Goal: Register for event/course

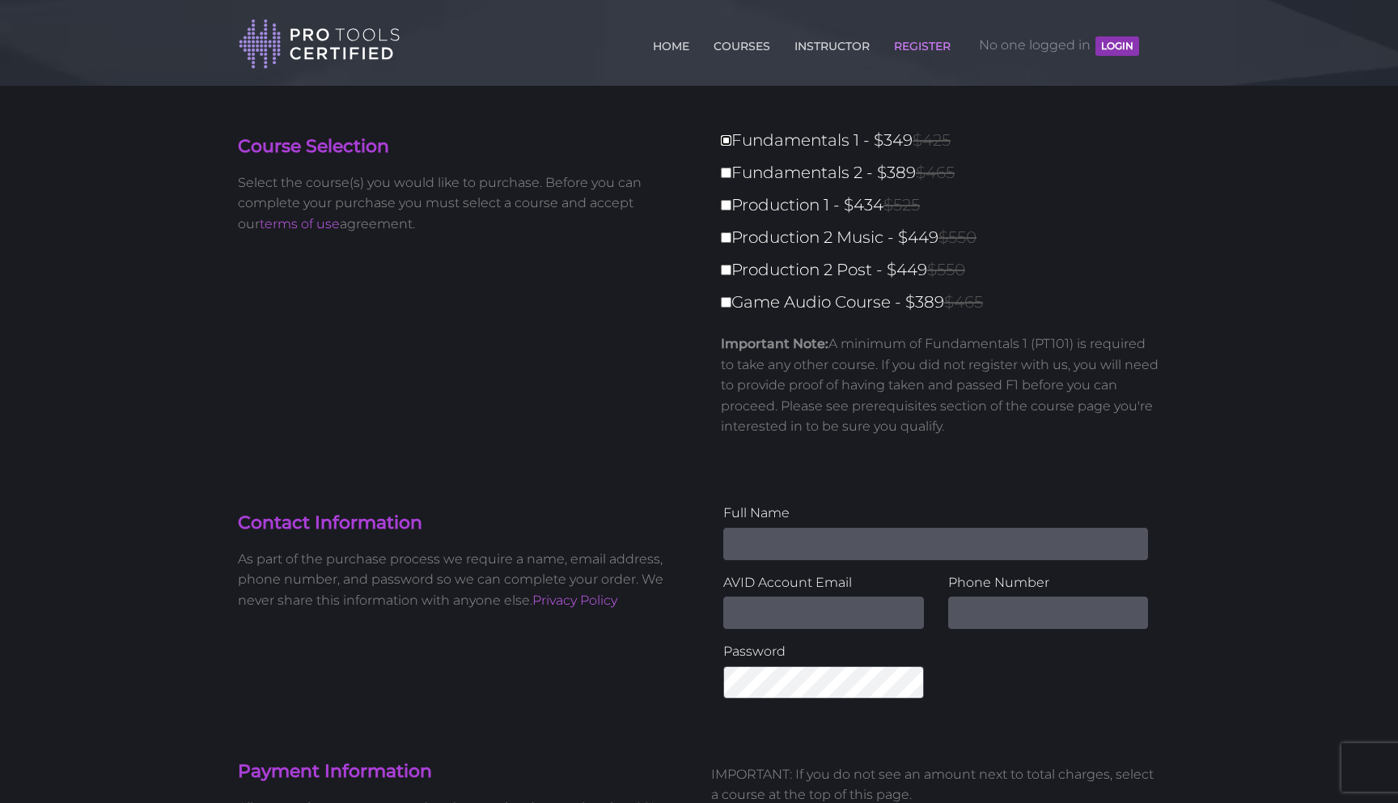
click at [729, 138] on input "Fundamentals 1 - $349 $425" at bounding box center [726, 140] width 11 height 11
checkbox input "true"
type input "349"
click at [726, 172] on input "Fundamentals 2 - $389 $465" at bounding box center [726, 173] width 11 height 11
checkbox input "true"
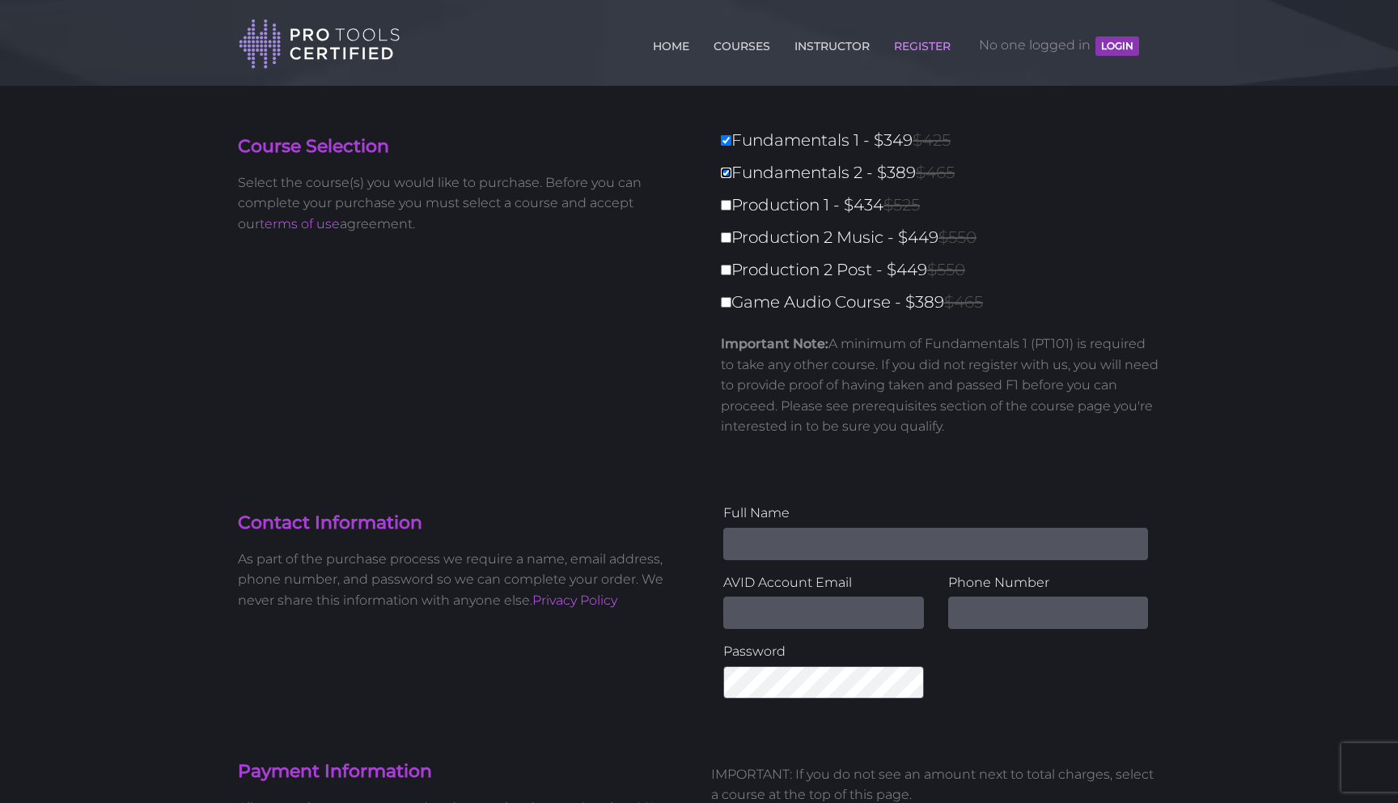
type input "738"
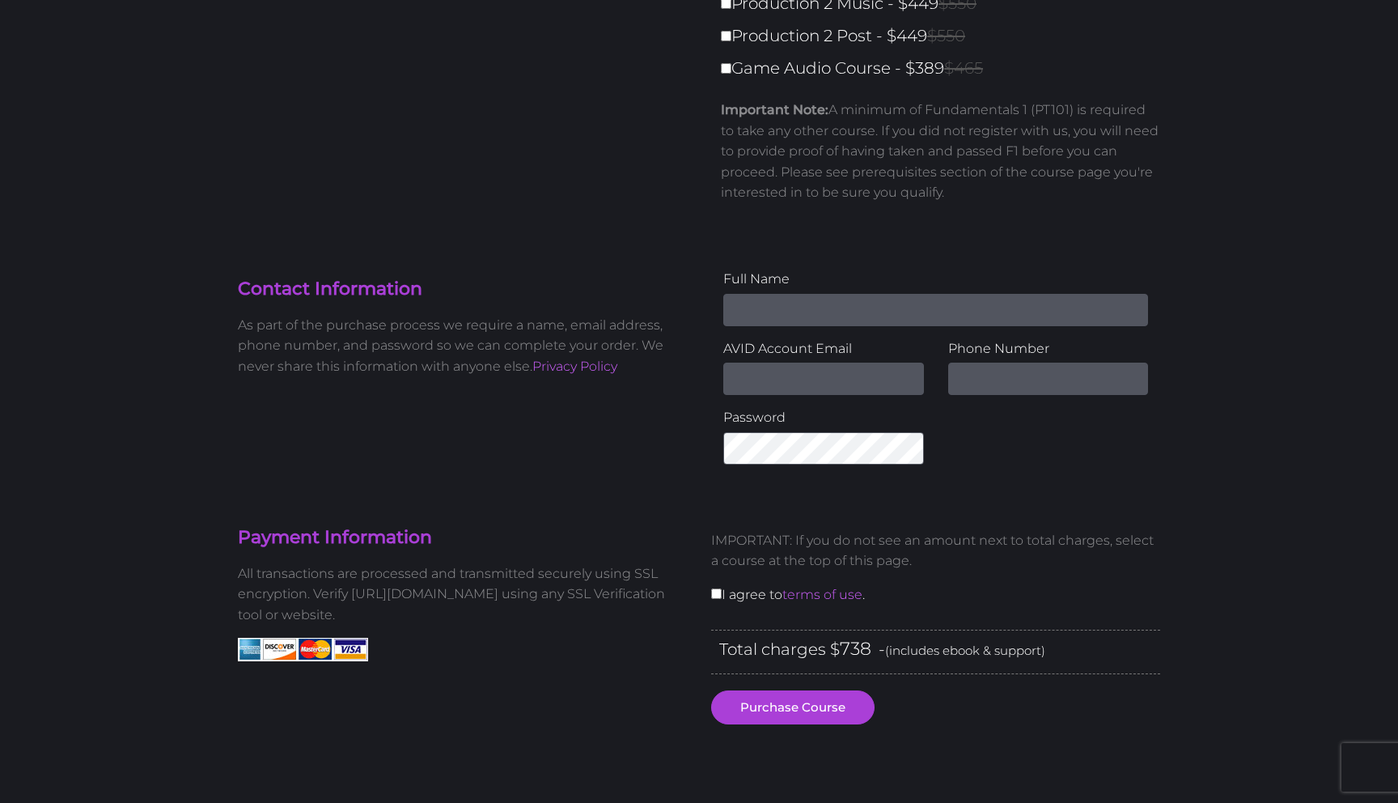
scroll to position [235, 0]
click at [686, 269] on div "Contact Information As part of the purchase process we require a name, email ad…" at bounding box center [462, 328] width 473 height 121
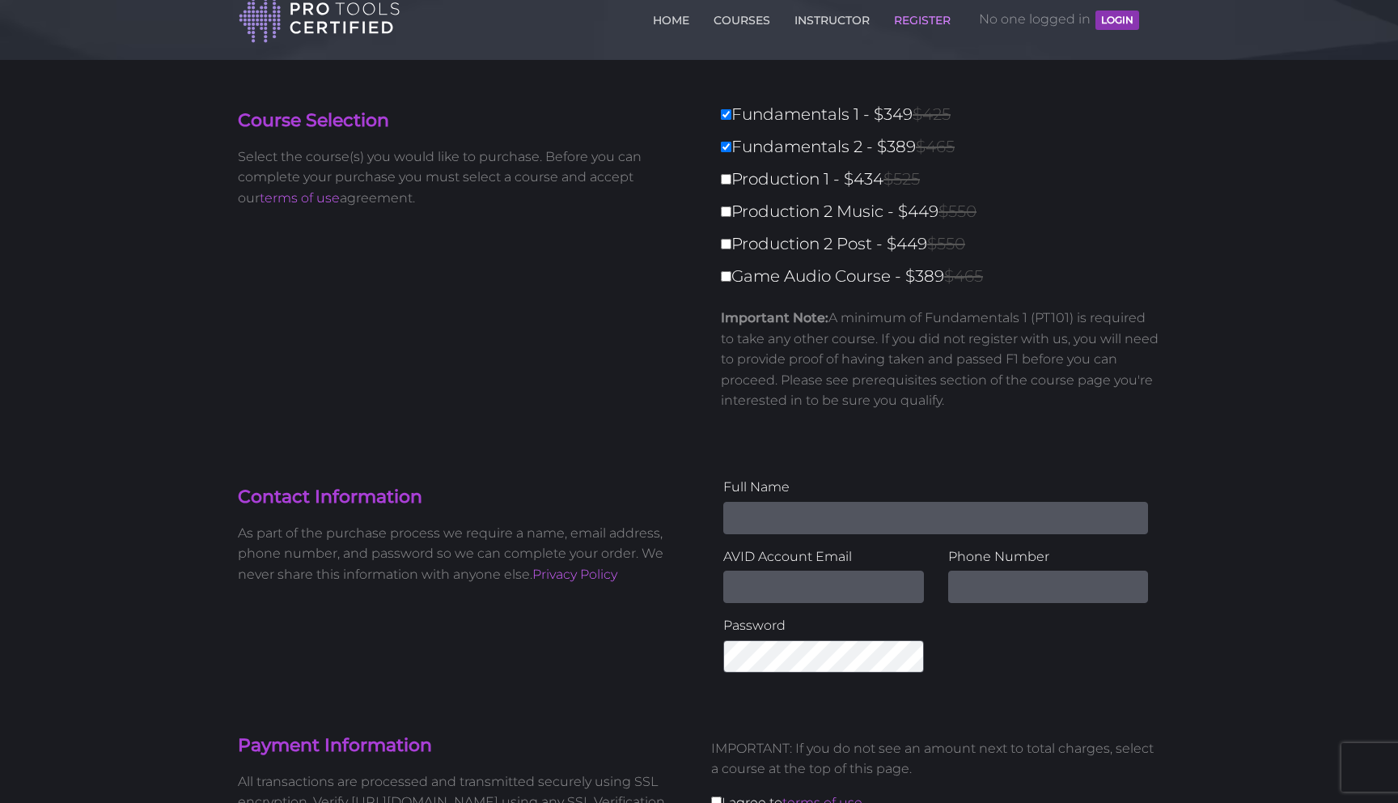
scroll to position [17, 0]
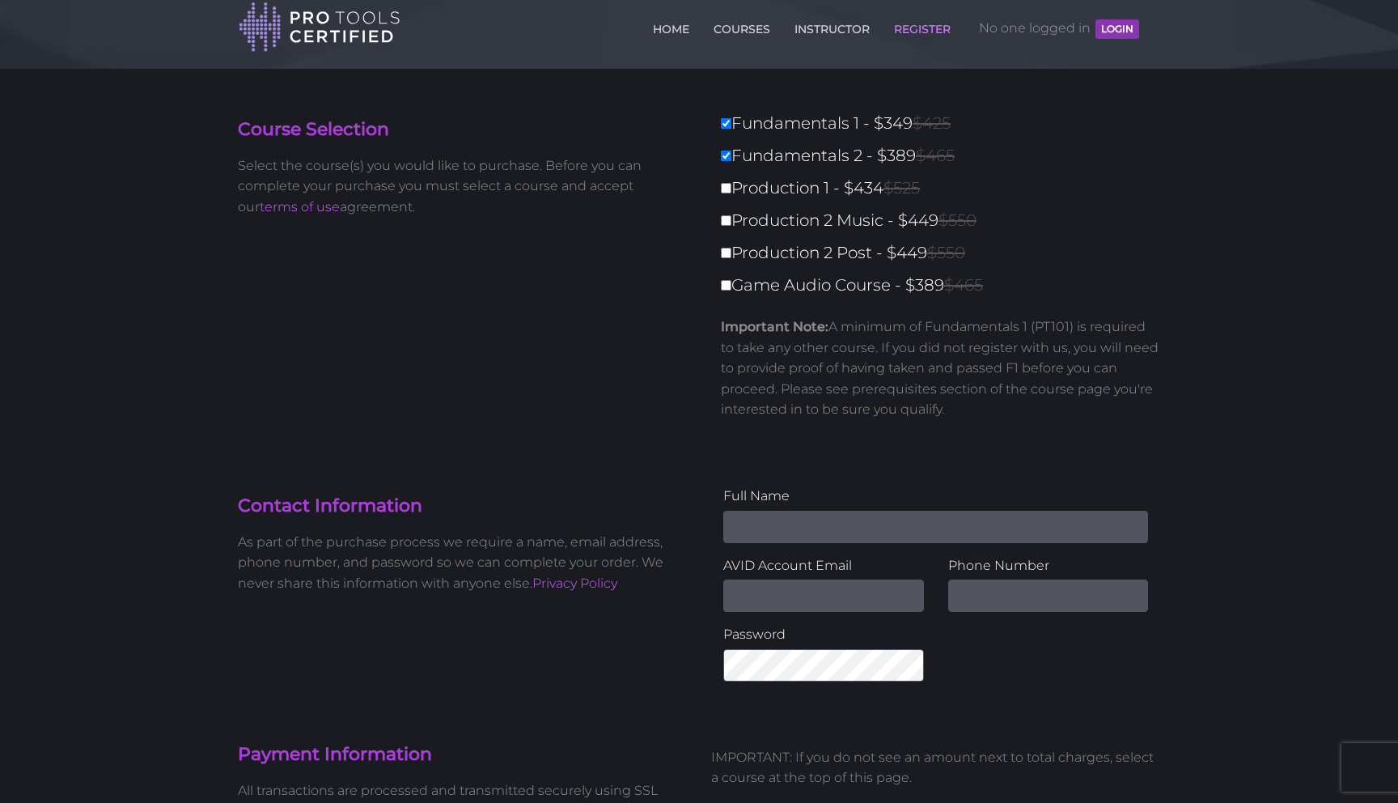
click at [732, 161] on label "Fundamentals 2 - $389 $465" at bounding box center [945, 156] width 449 height 28
click at [732, 161] on input "Fundamentals 2 - $389 $465" at bounding box center [726, 156] width 11 height 11
checkbox input "false"
type input "349"
click at [706, 262] on div "Fundamentals 1 - $349 $425 Fundamentals 2 - $389 $465 Production 1 - $434 $525 …" at bounding box center [935, 277] width 473 height 336
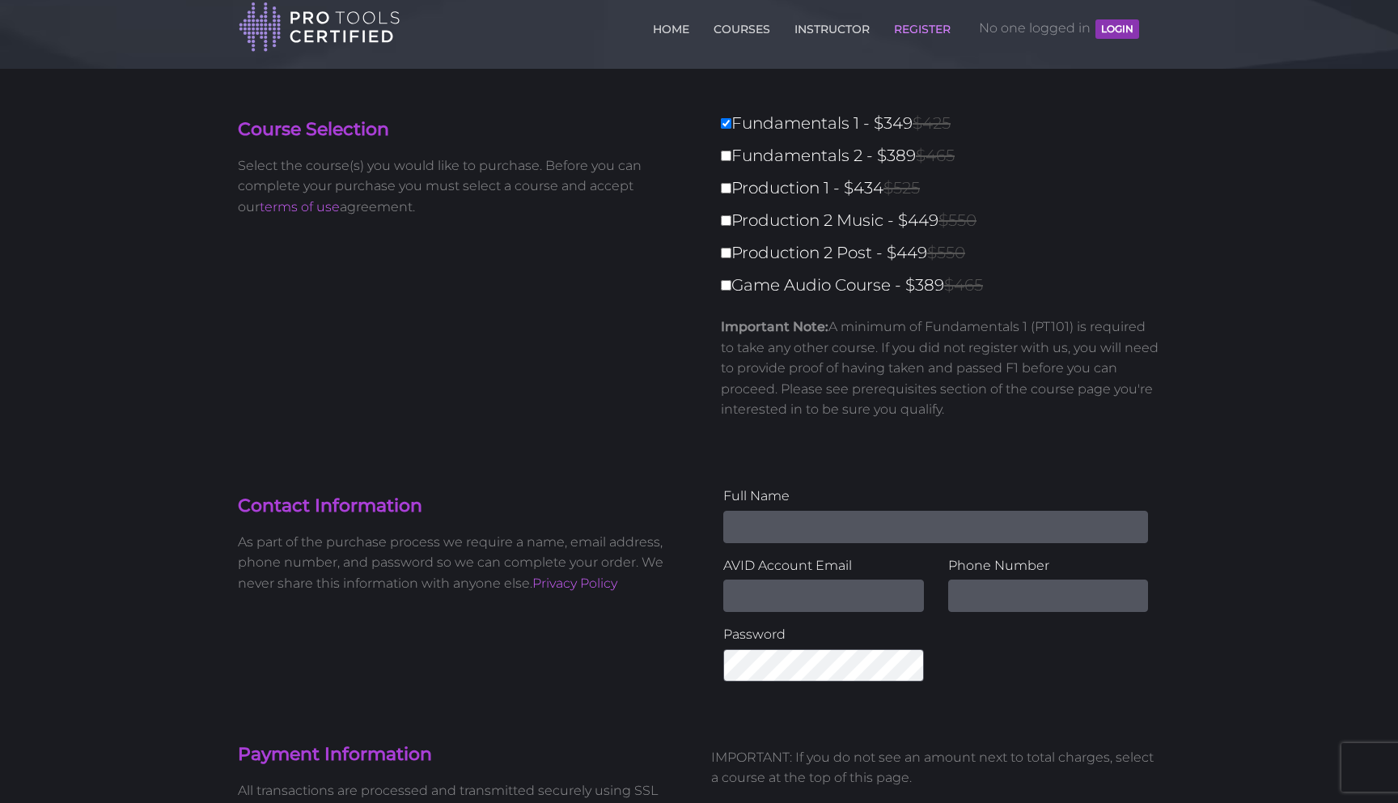
click at [801, 525] on input "Name" at bounding box center [935, 527] width 425 height 32
type input "Cooper Heise"
type input "cooperwheise@gmail.com"
type input "8324445159"
click at [705, 595] on div "Full Name Cooper Heise AVID Account Email cooperwheise@gmail.com Phone Number 8…" at bounding box center [935, 590] width 473 height 208
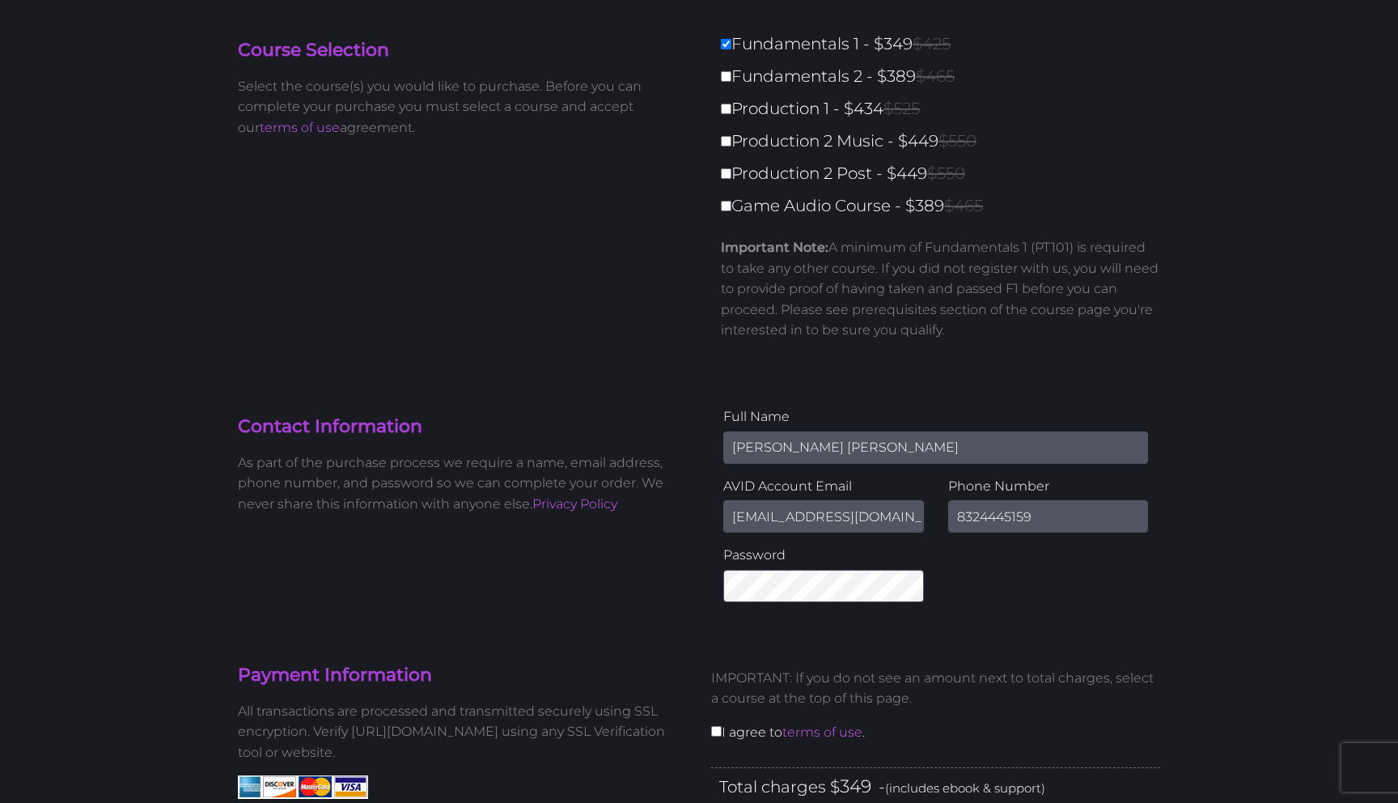
scroll to position [104, 0]
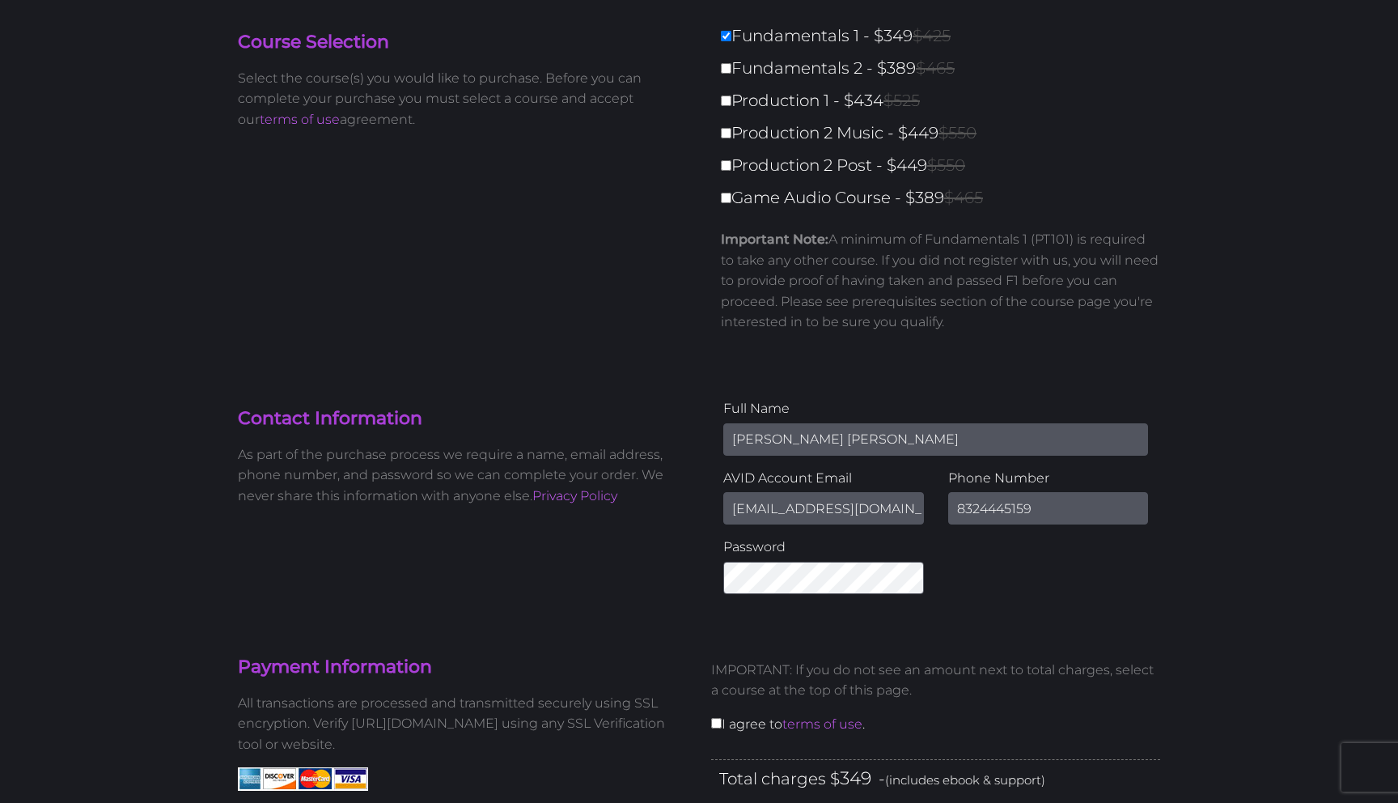
click at [668, 568] on div "Contact Information As part of the purchase process we require a name, email ad…" at bounding box center [699, 502] width 947 height 208
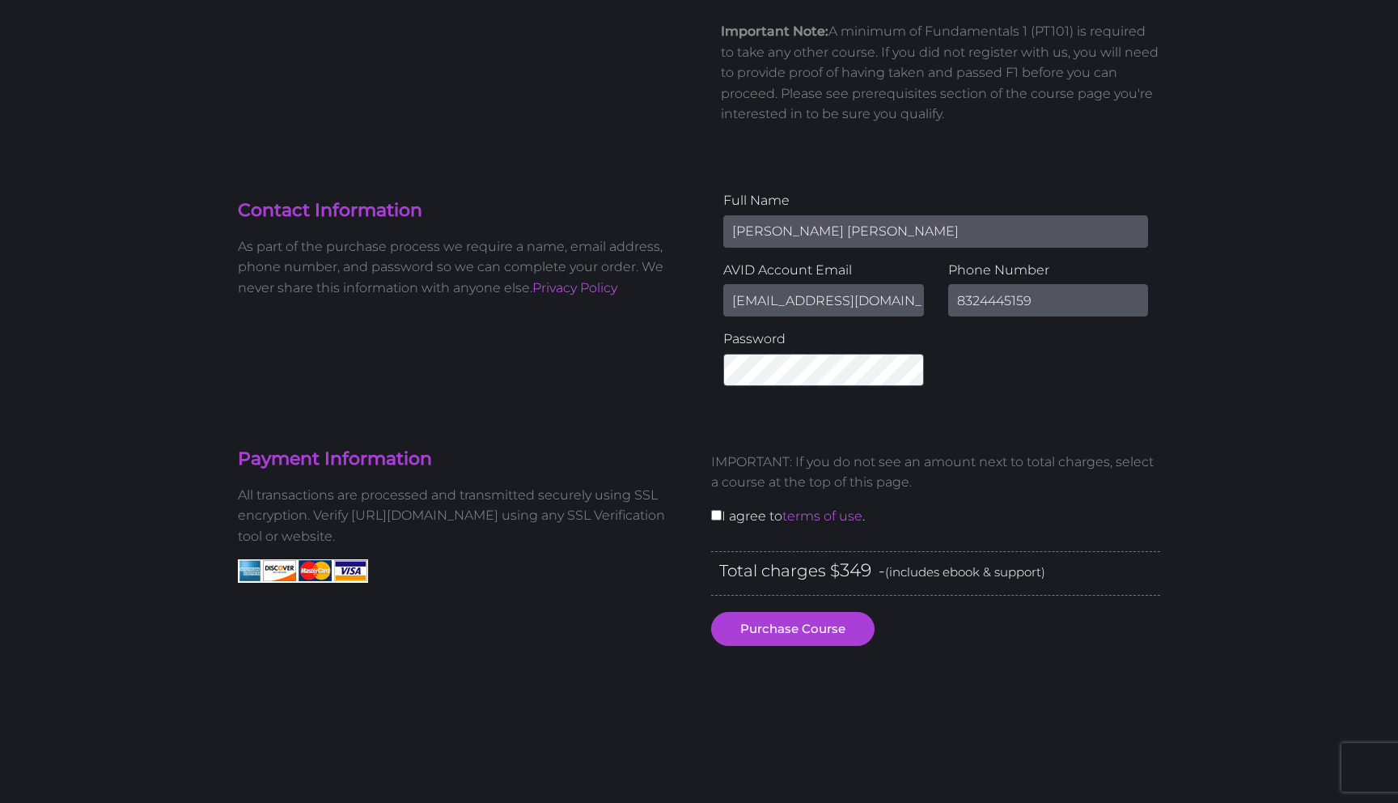
scroll to position [327, 0]
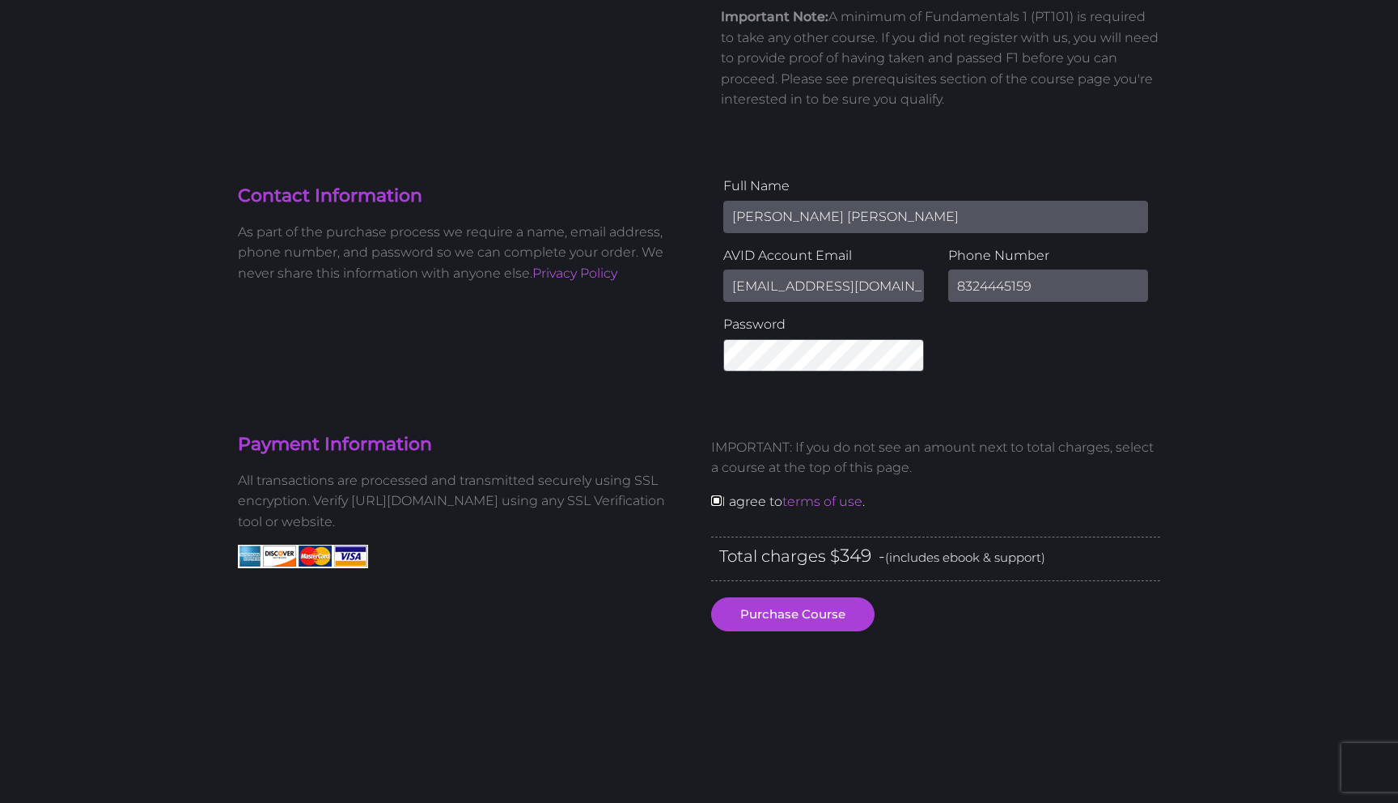
click at [715, 501] on input "checkbox" at bounding box center [716, 500] width 11 height 11
checkbox input "true"
click at [677, 528] on p "All transactions are processed and transmitted securely using SSL encryption. V…" at bounding box center [462, 501] width 449 height 62
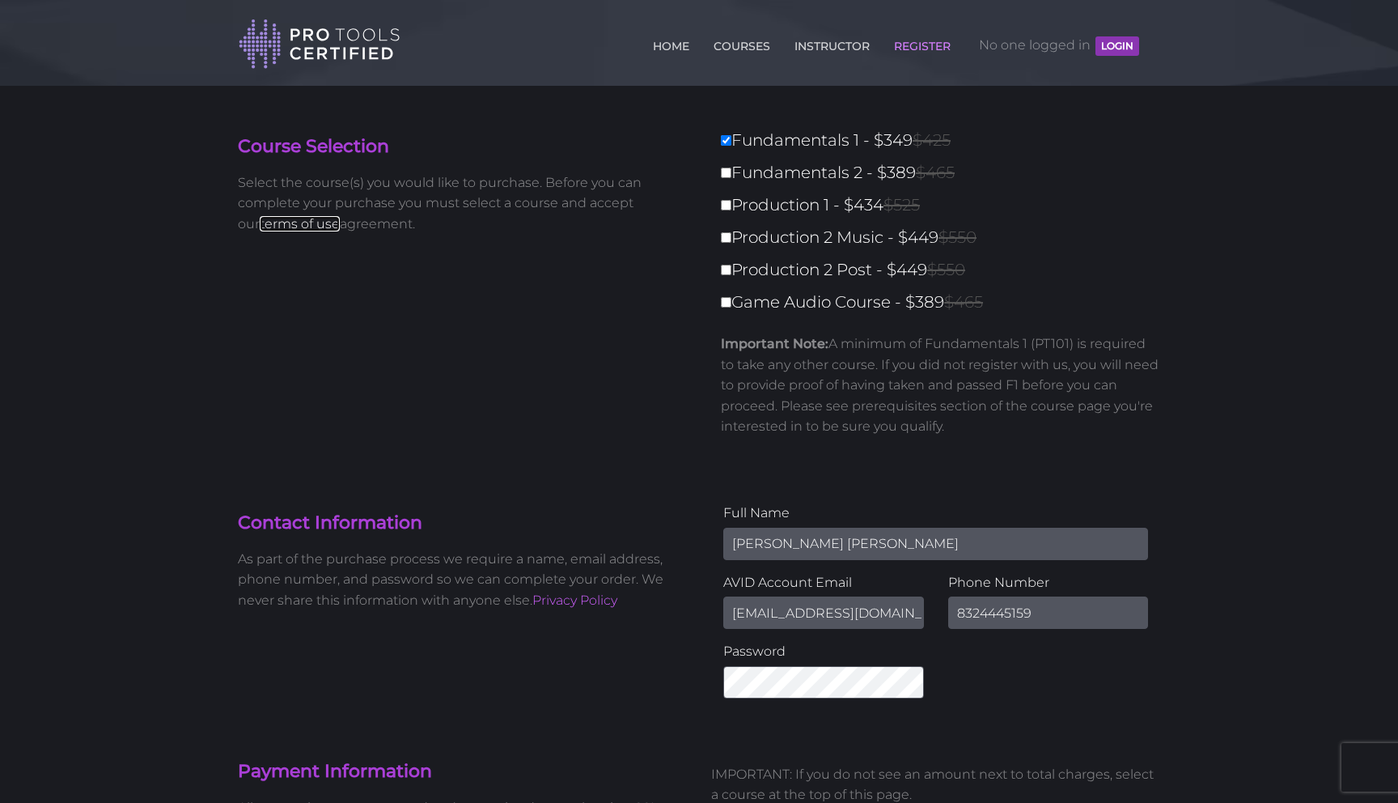
click at [271, 227] on link "terms of use" at bounding box center [300, 223] width 80 height 15
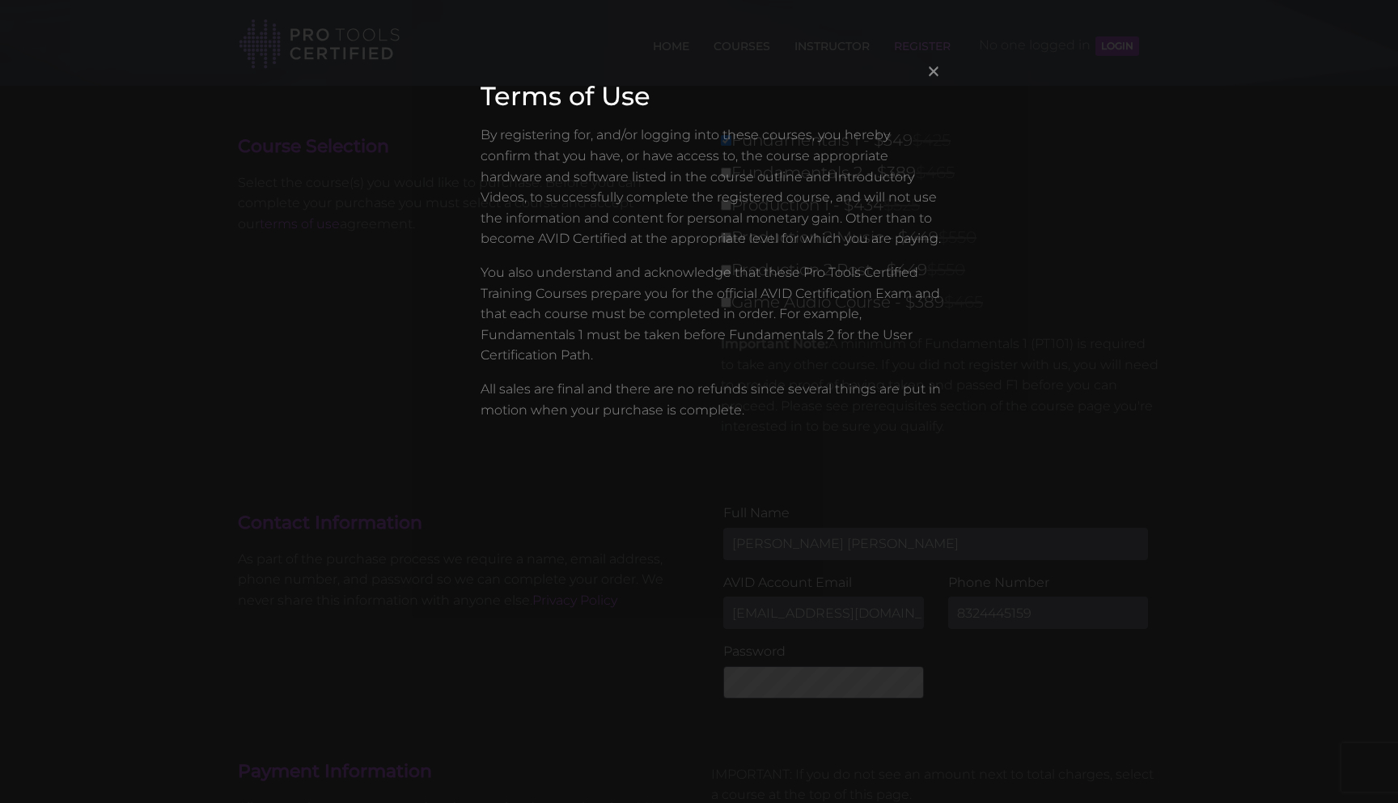
click at [934, 74] on span "×" at bounding box center [934, 70] width 16 height 35
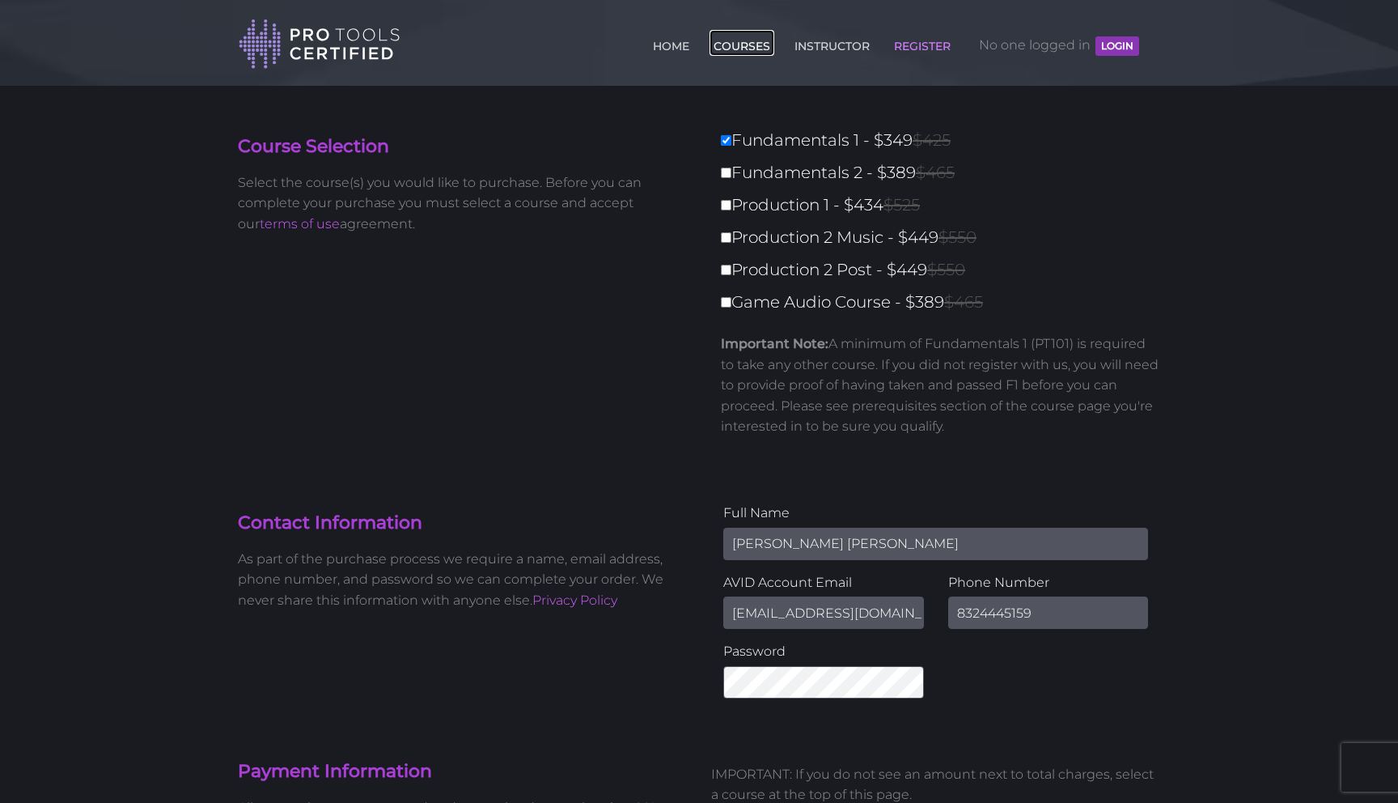
click at [740, 50] on link "COURSES" at bounding box center [742, 43] width 65 height 26
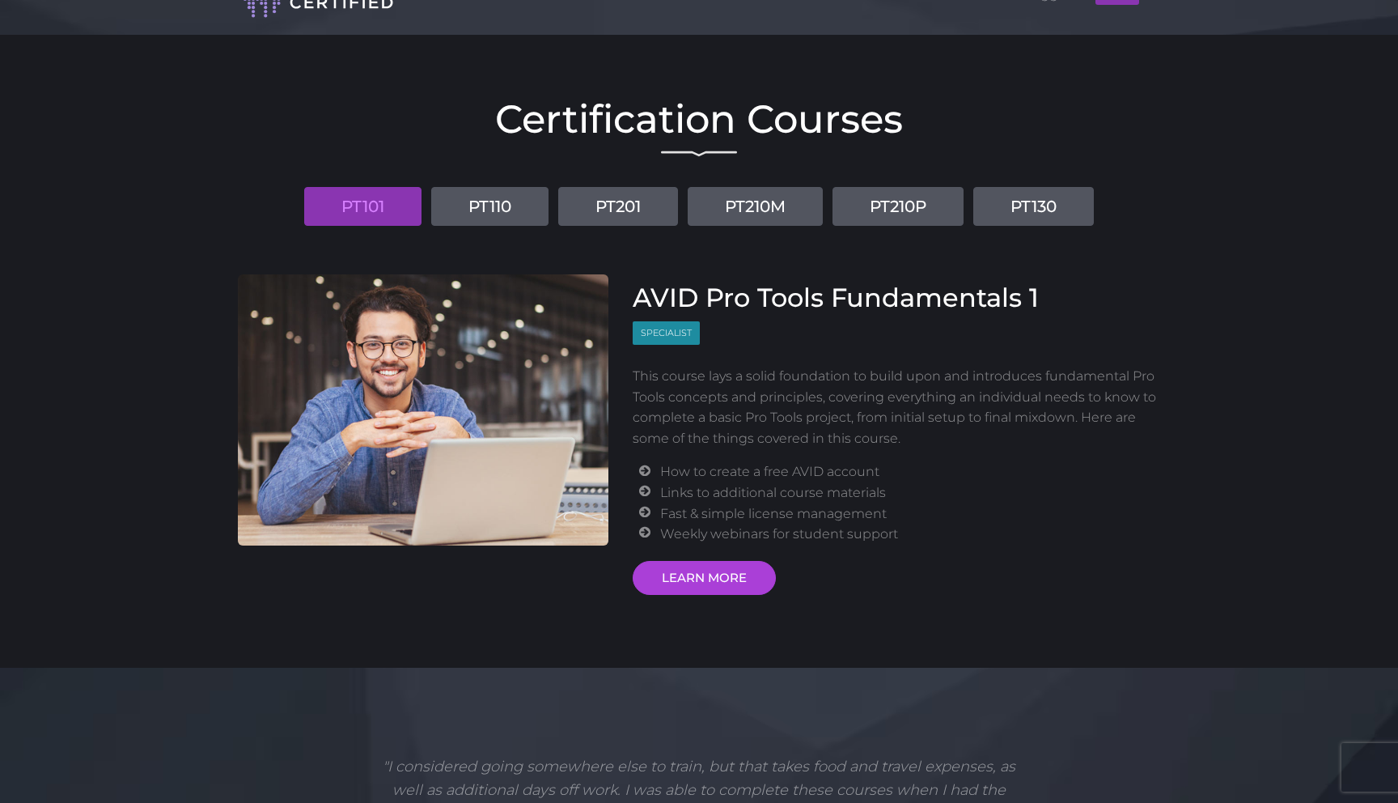
scroll to position [52, 0]
click at [456, 219] on link "PT110" at bounding box center [489, 205] width 117 height 39
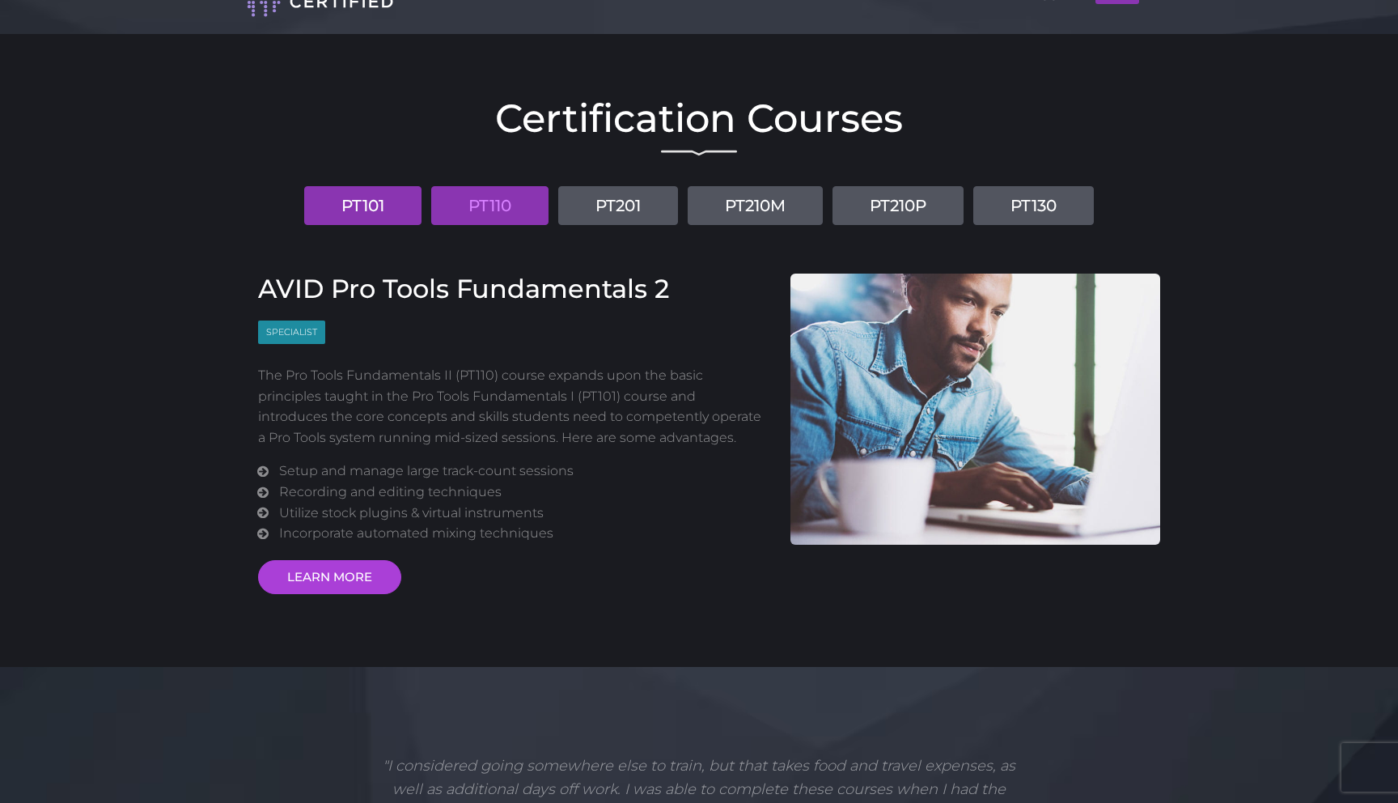
click at [381, 204] on link "PT101" at bounding box center [362, 205] width 117 height 39
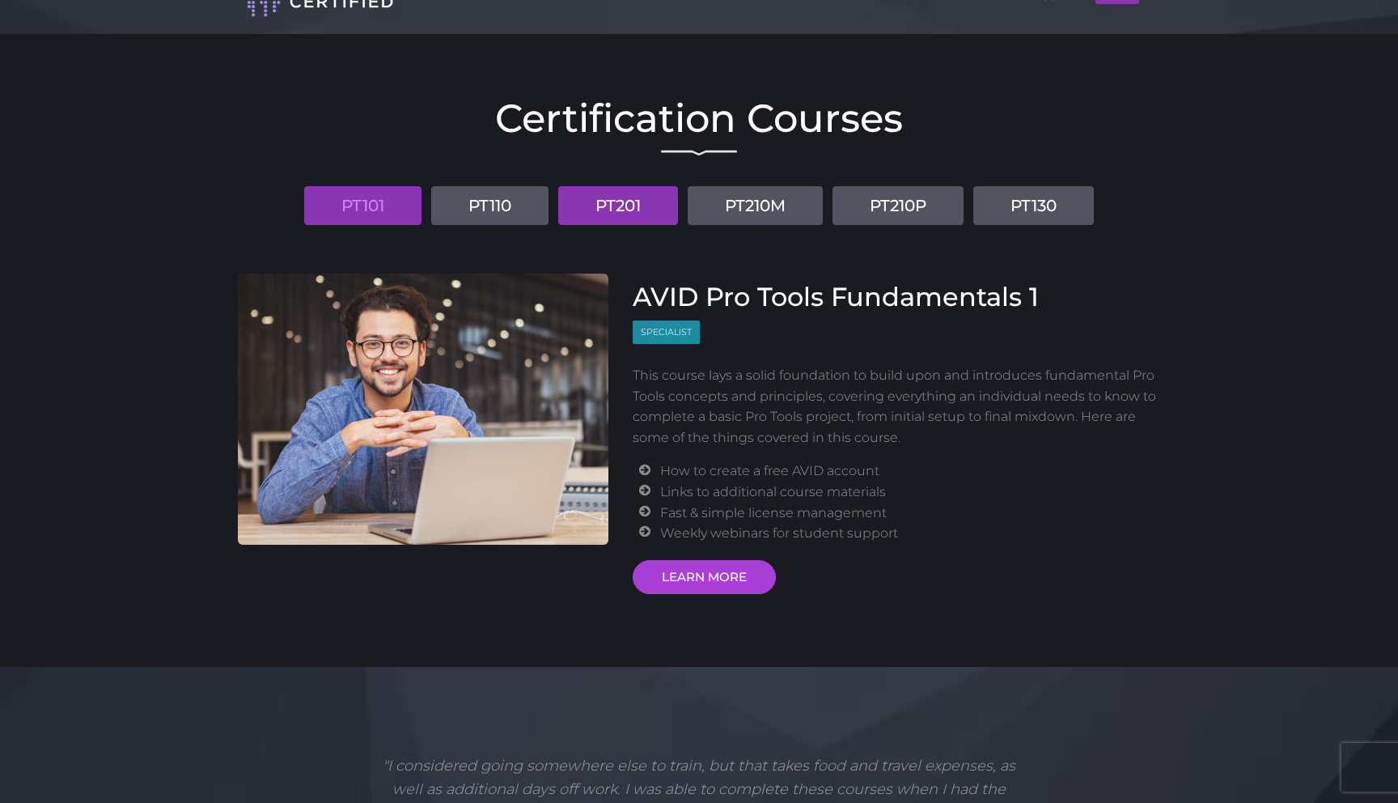
click at [593, 214] on link "PT201" at bounding box center [618, 205] width 120 height 39
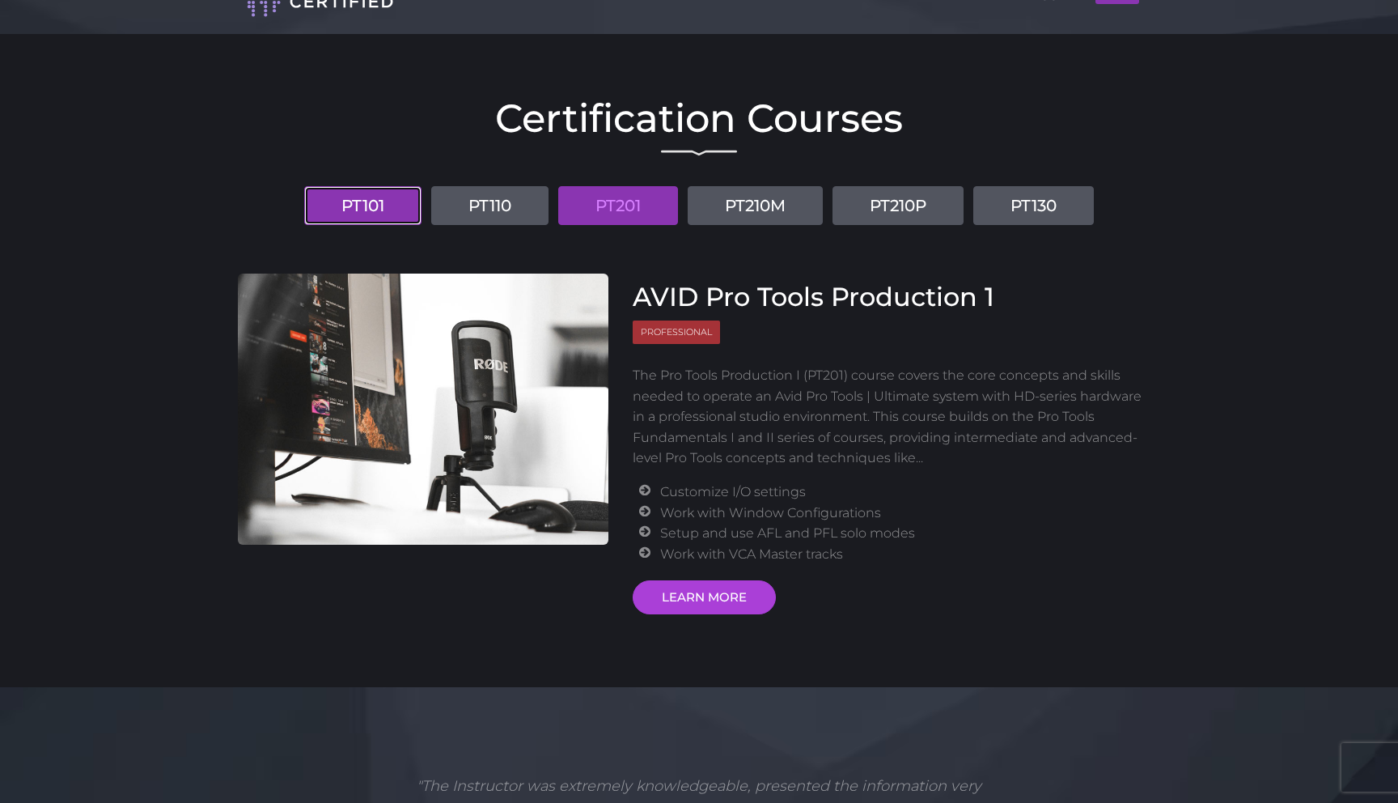
click at [377, 203] on link "PT101" at bounding box center [362, 205] width 117 height 39
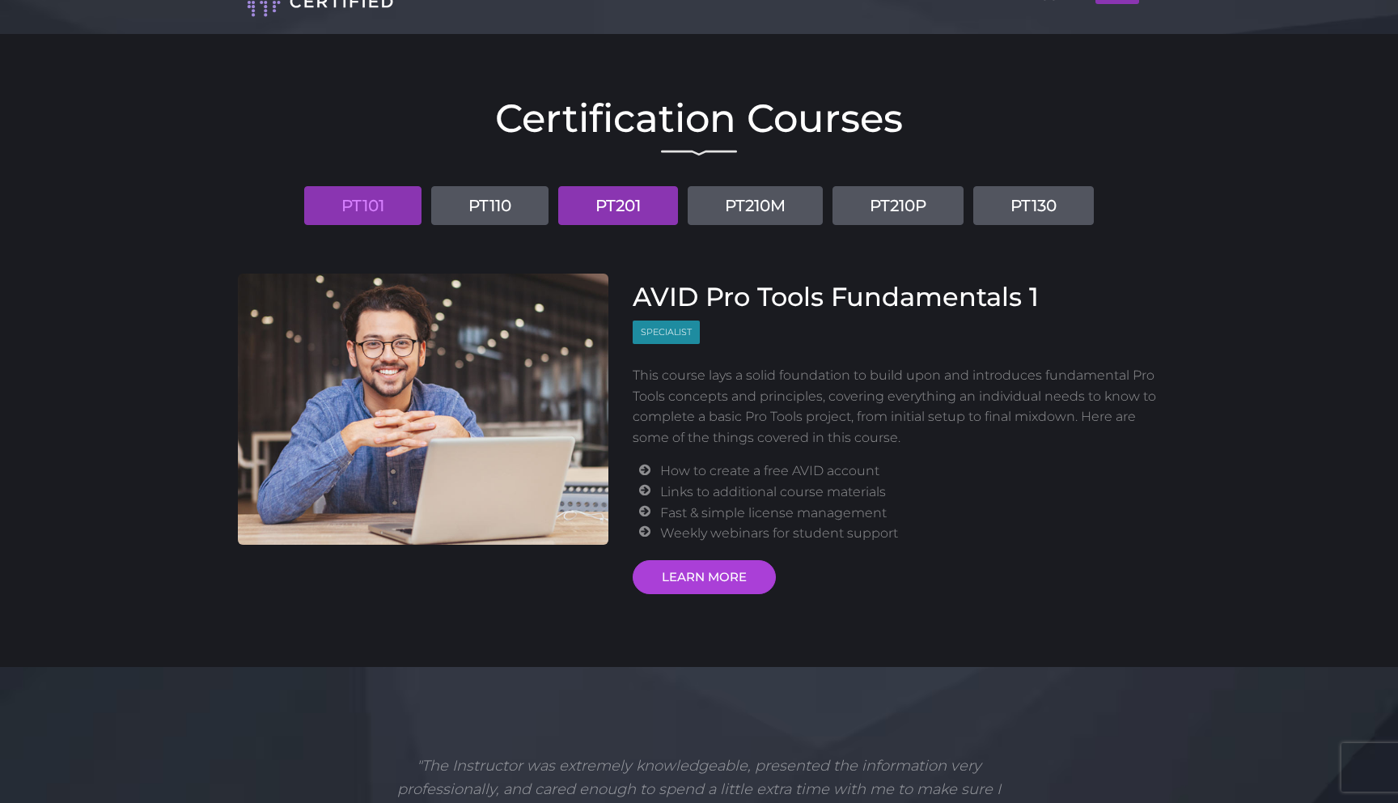
click at [633, 214] on link "PT201" at bounding box center [618, 205] width 120 height 39
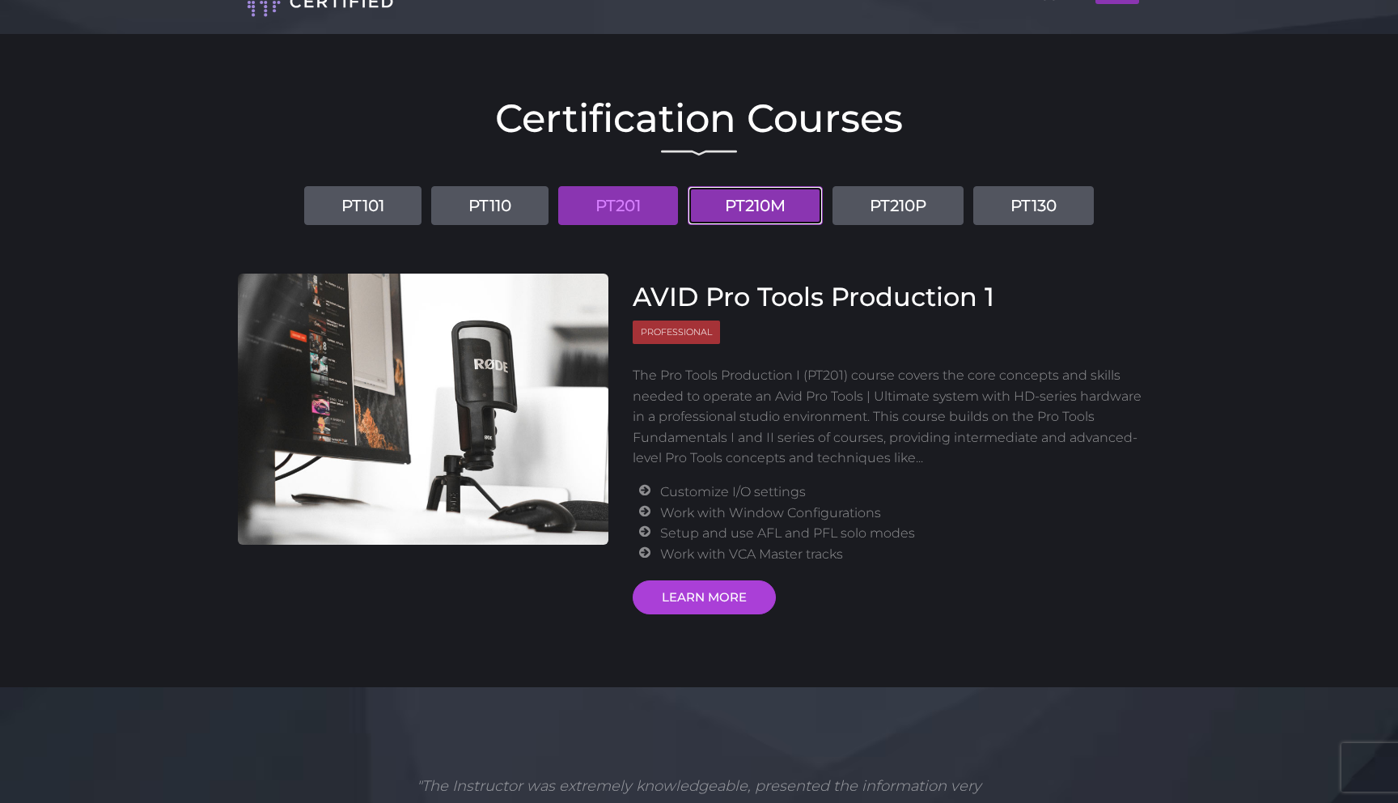
click at [760, 199] on link "PT210M" at bounding box center [755, 205] width 135 height 39
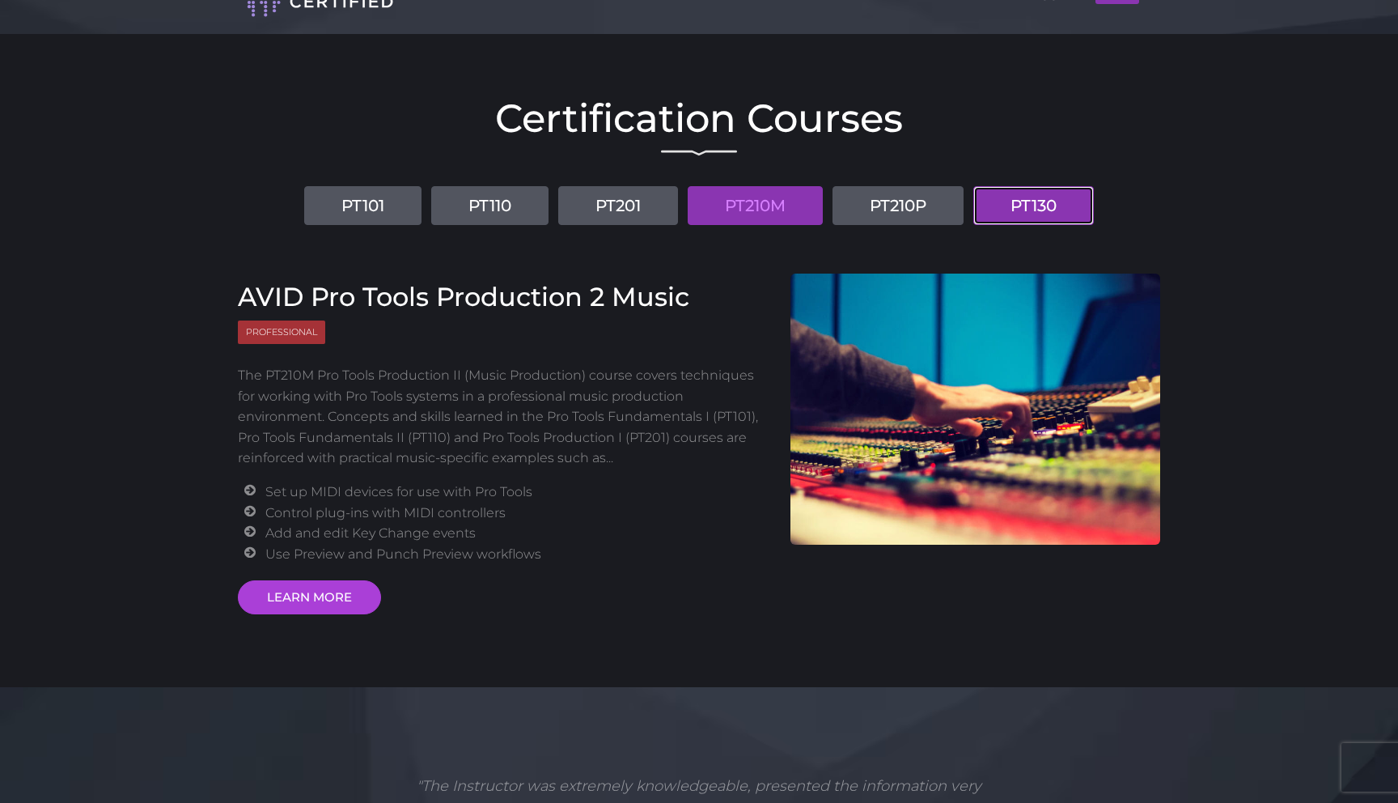
click at [1019, 189] on link "PT130" at bounding box center [1034, 205] width 121 height 39
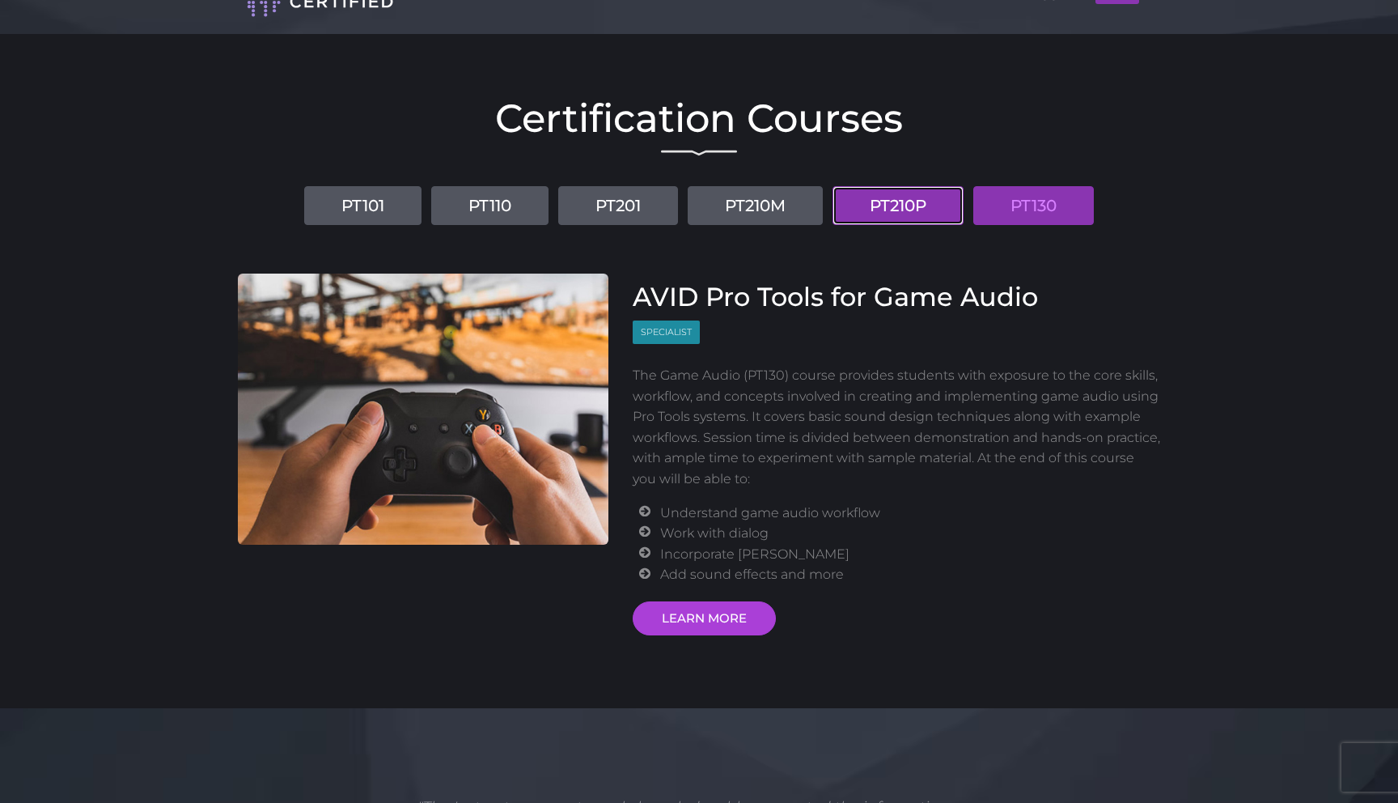
click at [917, 215] on link "PT210P" at bounding box center [898, 205] width 131 height 39
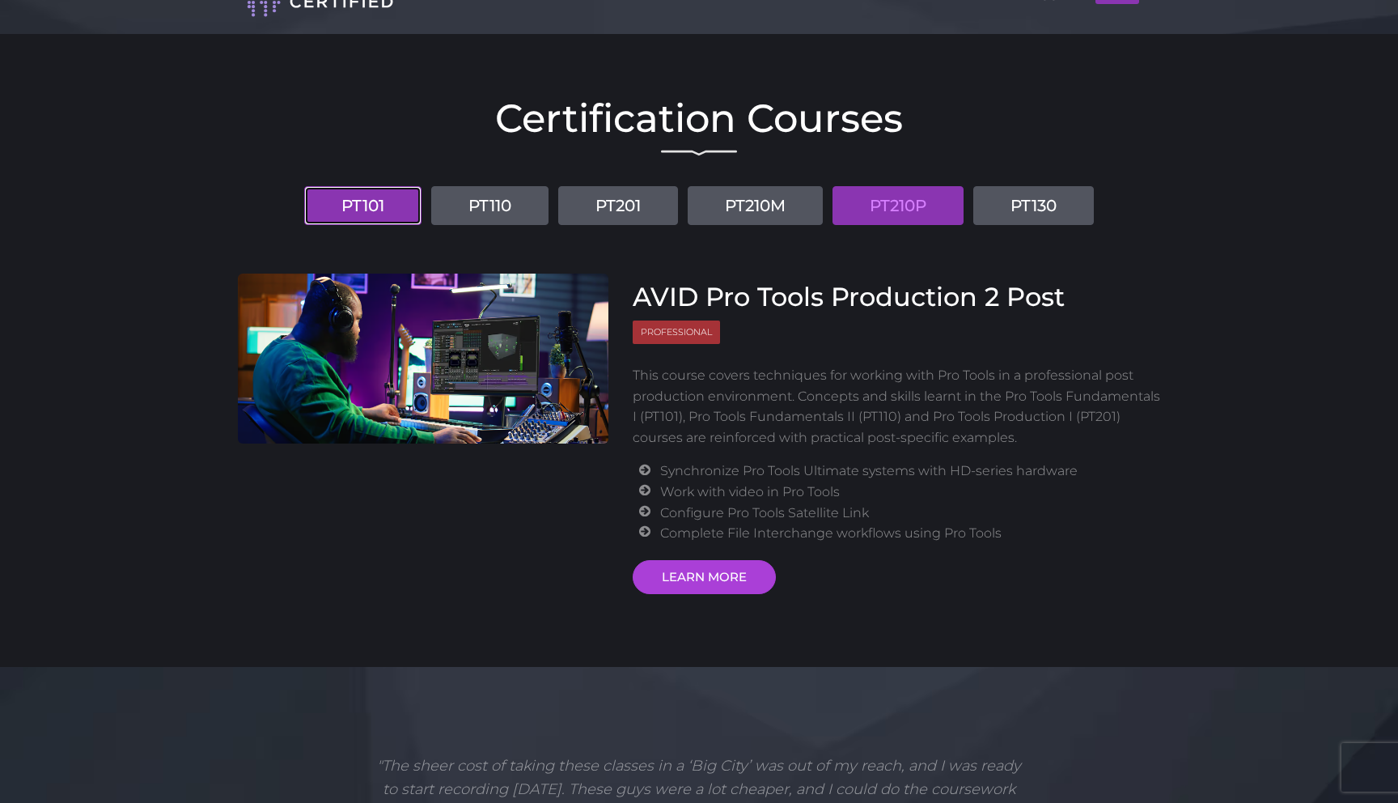
click at [367, 204] on link "PT101" at bounding box center [362, 205] width 117 height 39
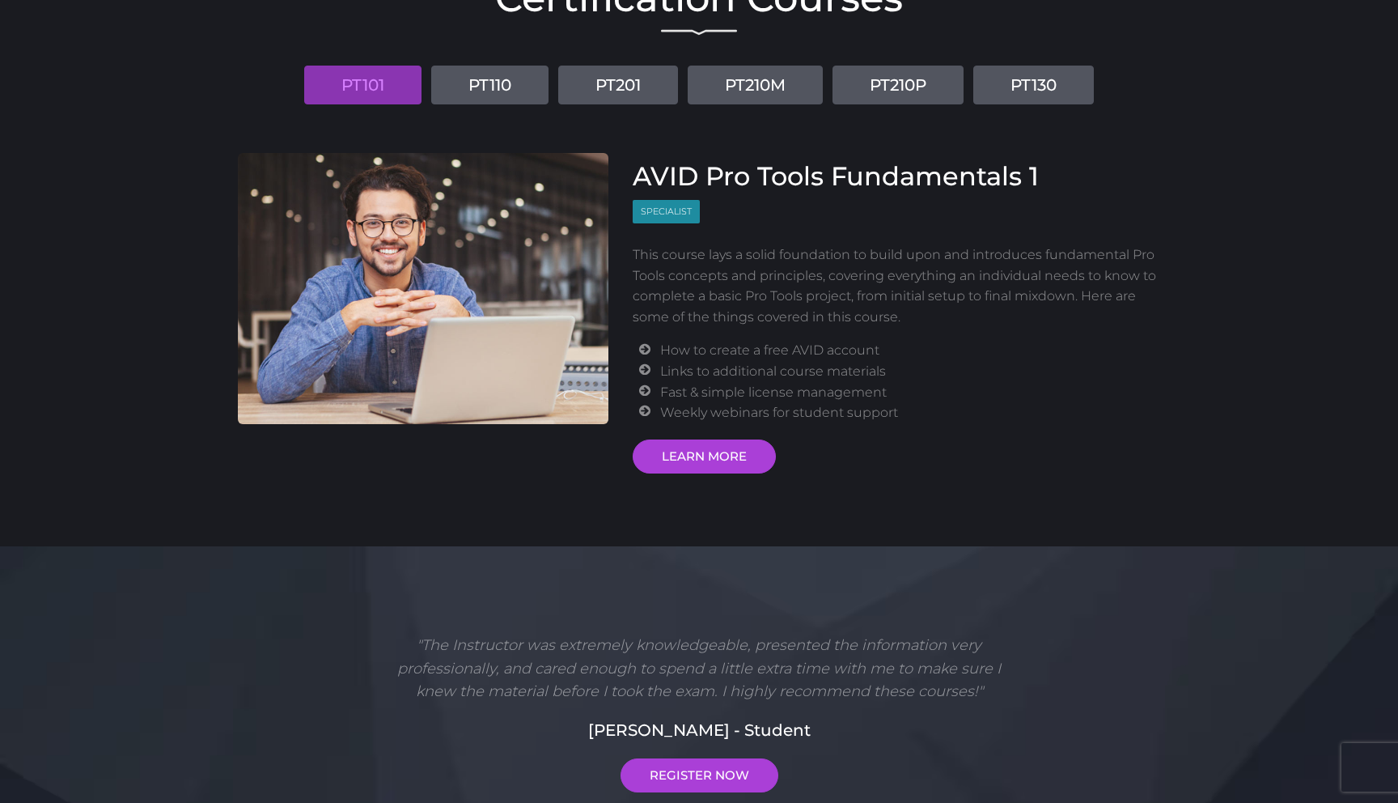
scroll to position [166, 0]
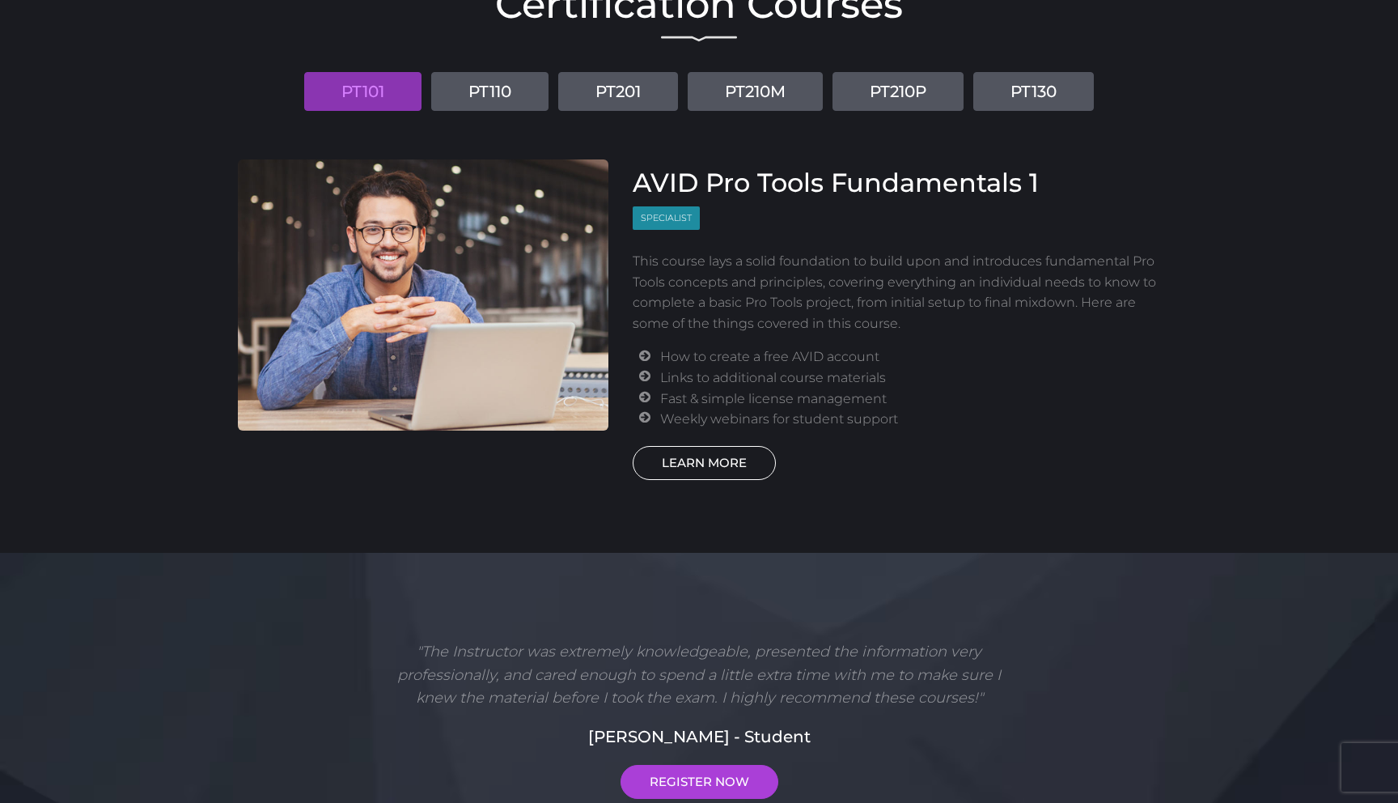
click at [701, 460] on link "LEARN MORE" at bounding box center [704, 463] width 143 height 34
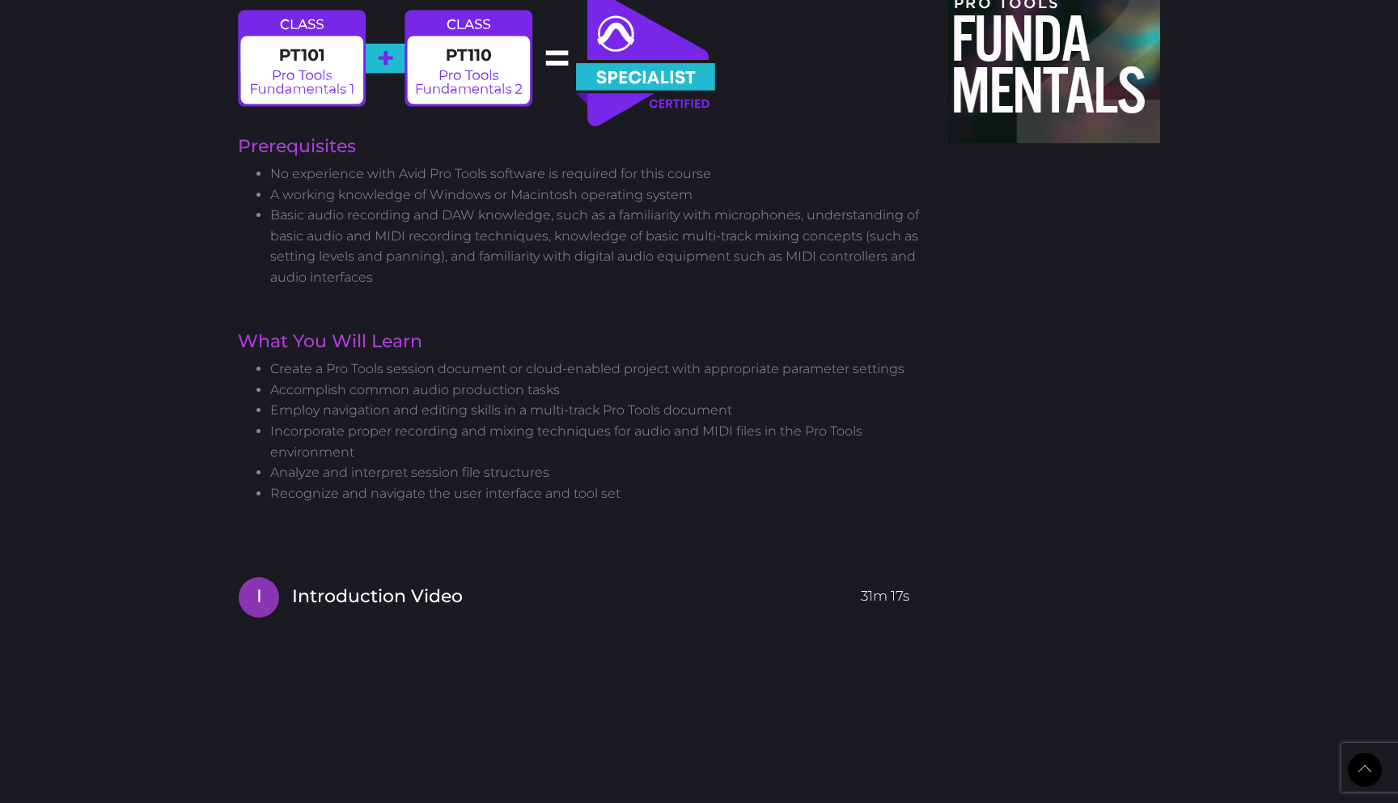
scroll to position [935, 0]
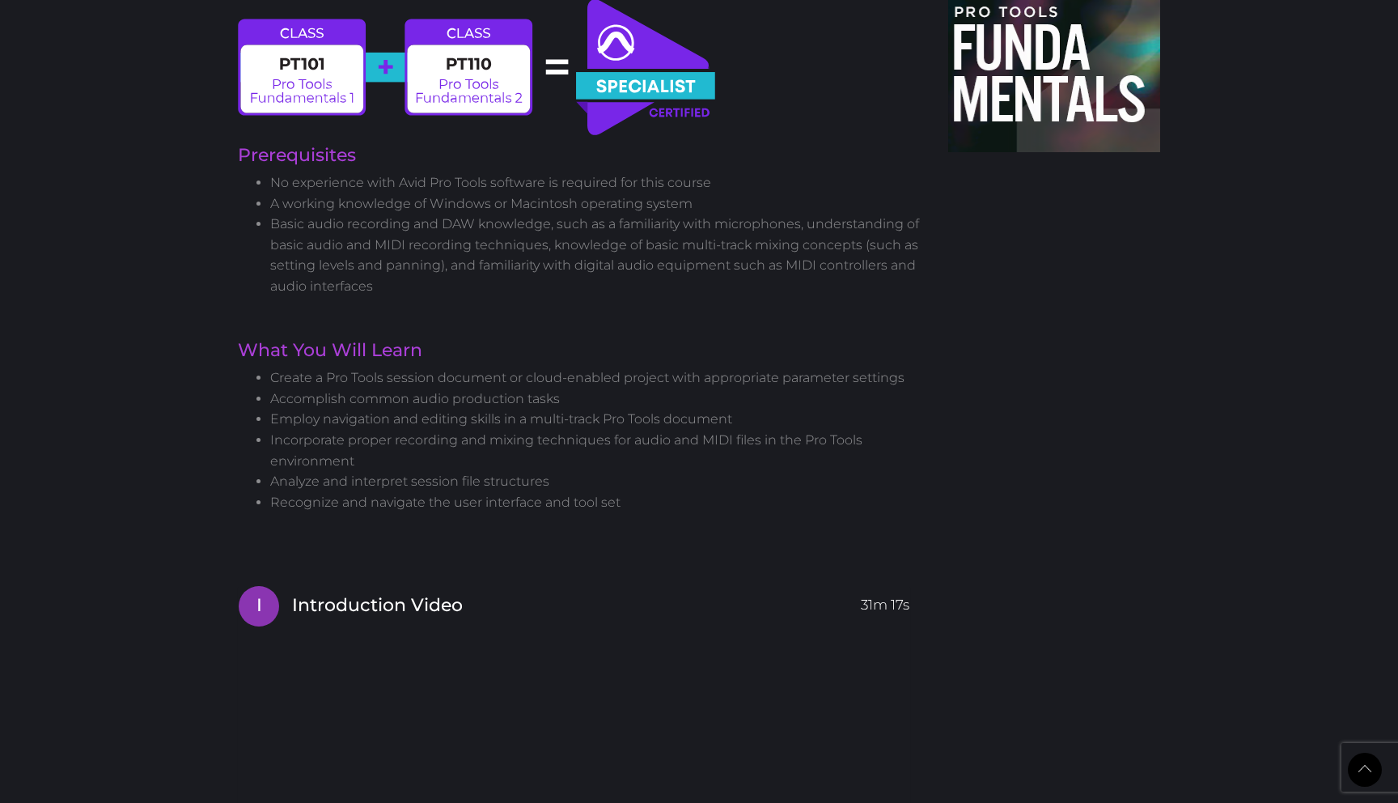
click at [236, 389] on div "New version 2023 AVID Pro Tools Fundamentals 1 User Certification Course: PT101…" at bounding box center [581, 546] width 711 height 2709
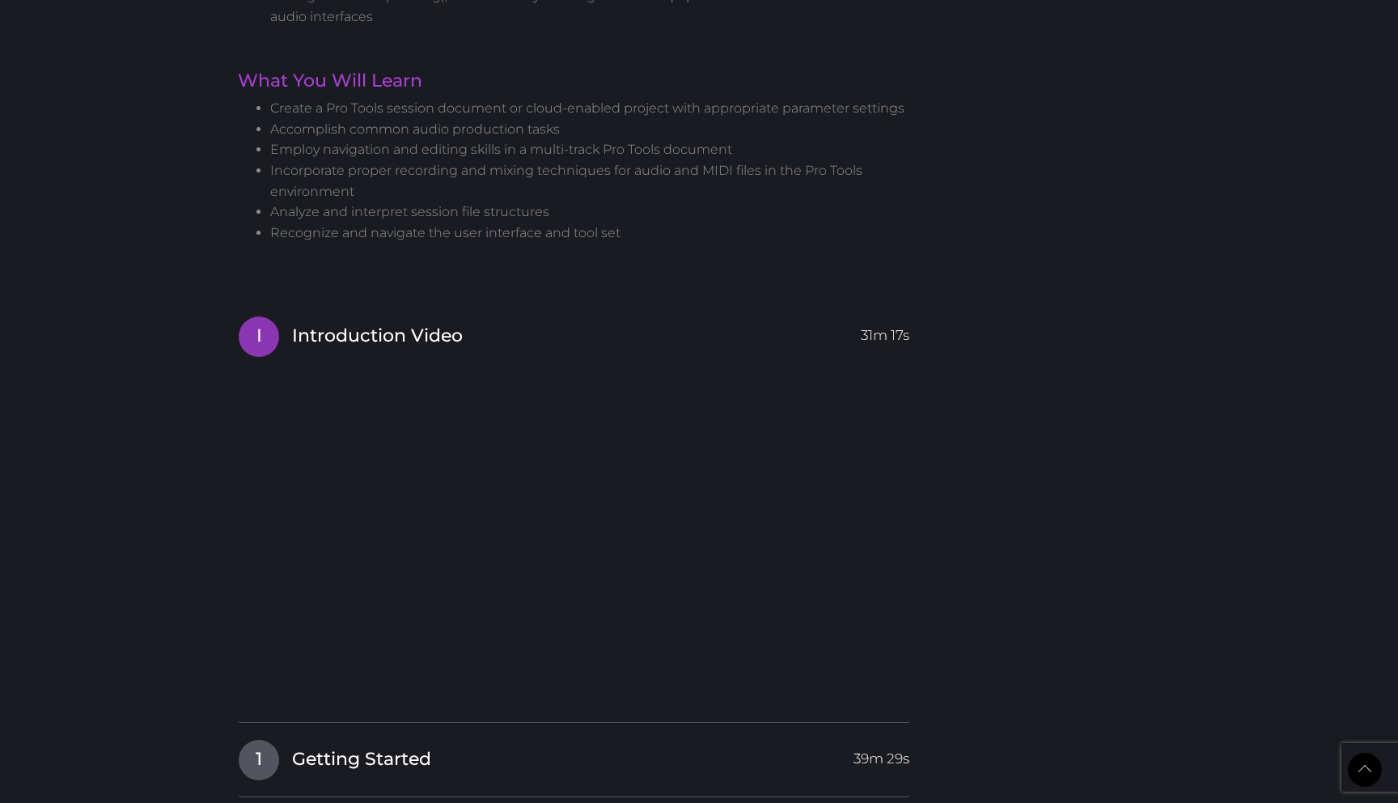
scroll to position [1211, 0]
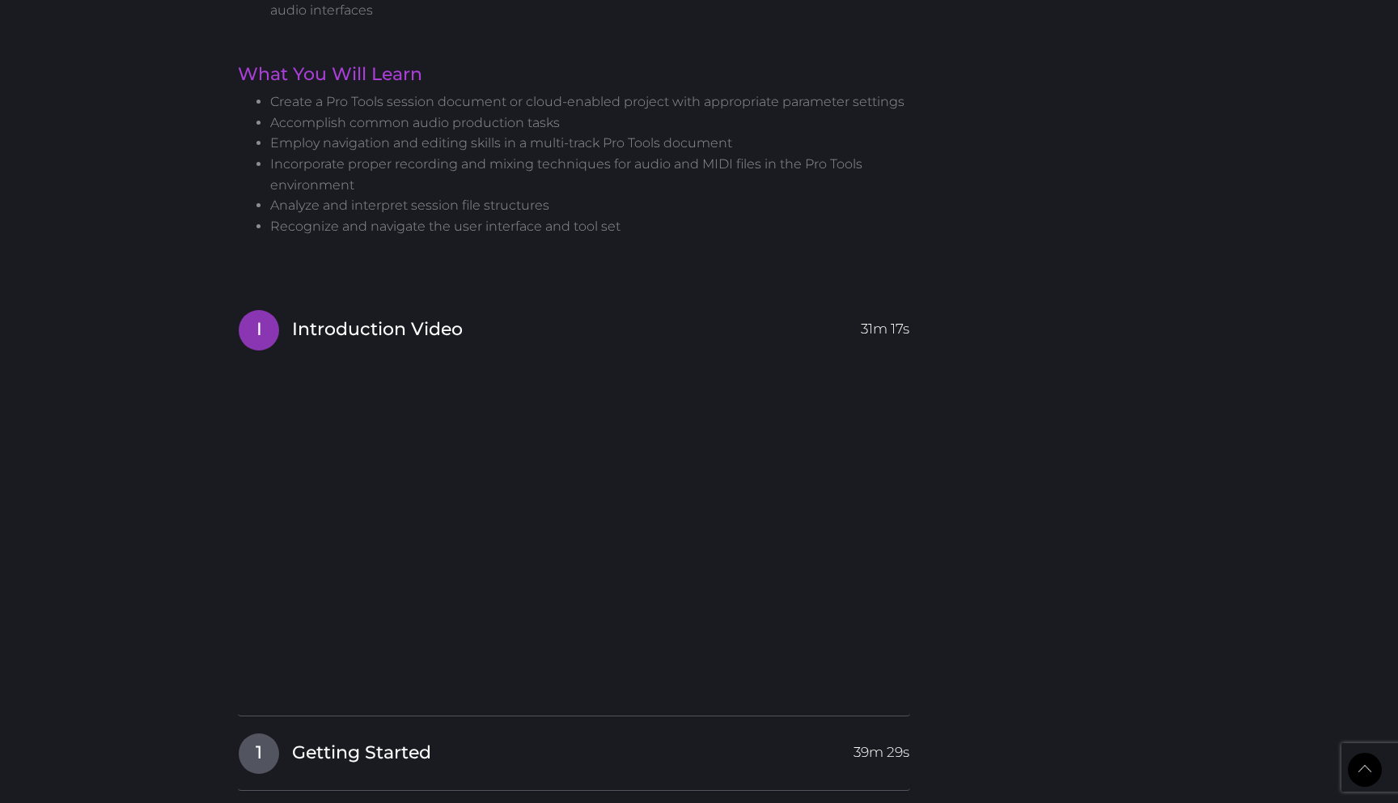
click at [199, 461] on body "Back to Top Toggle navigation HOME COURSES INSTRUCTOR REGISTER No one logged in…" at bounding box center [699, 567] width 1398 height 3557
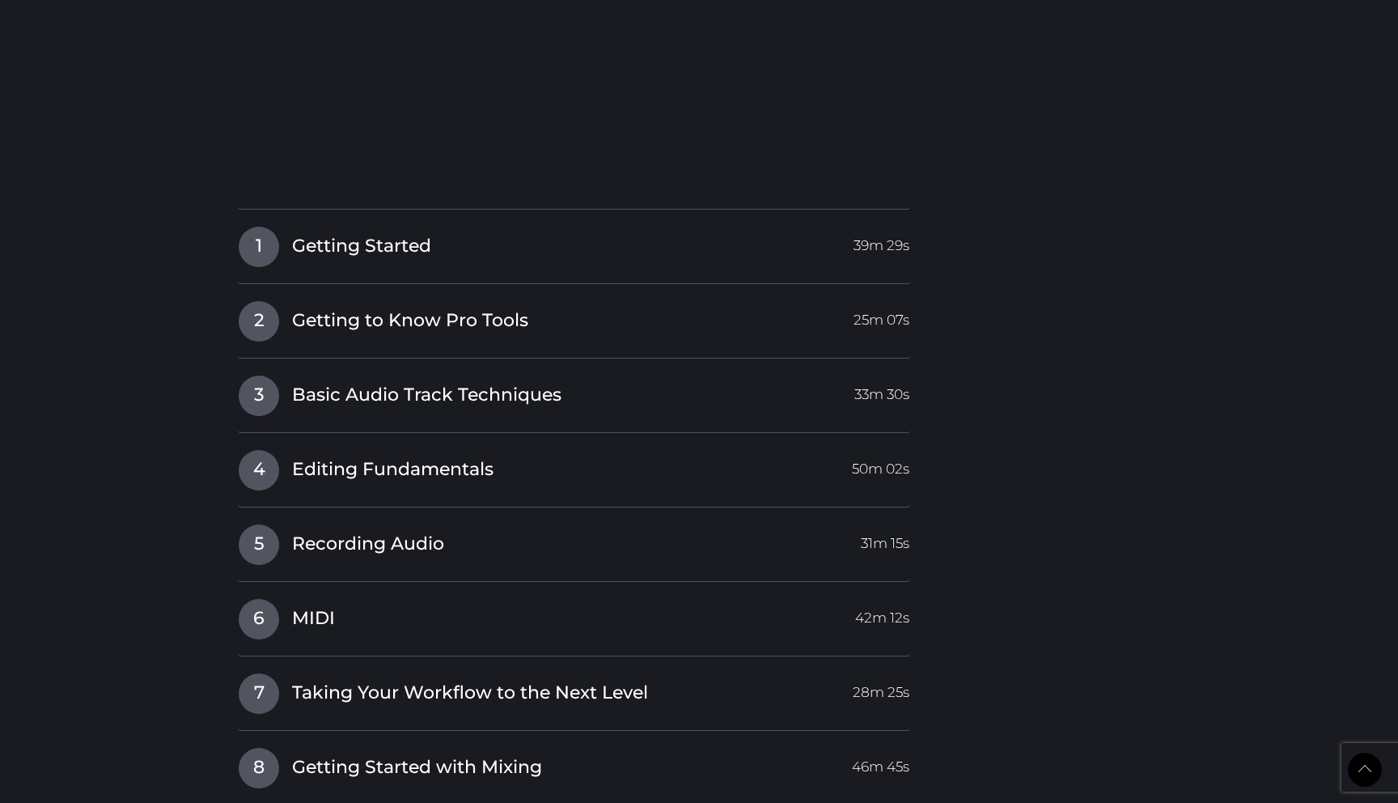
scroll to position [1705, 0]
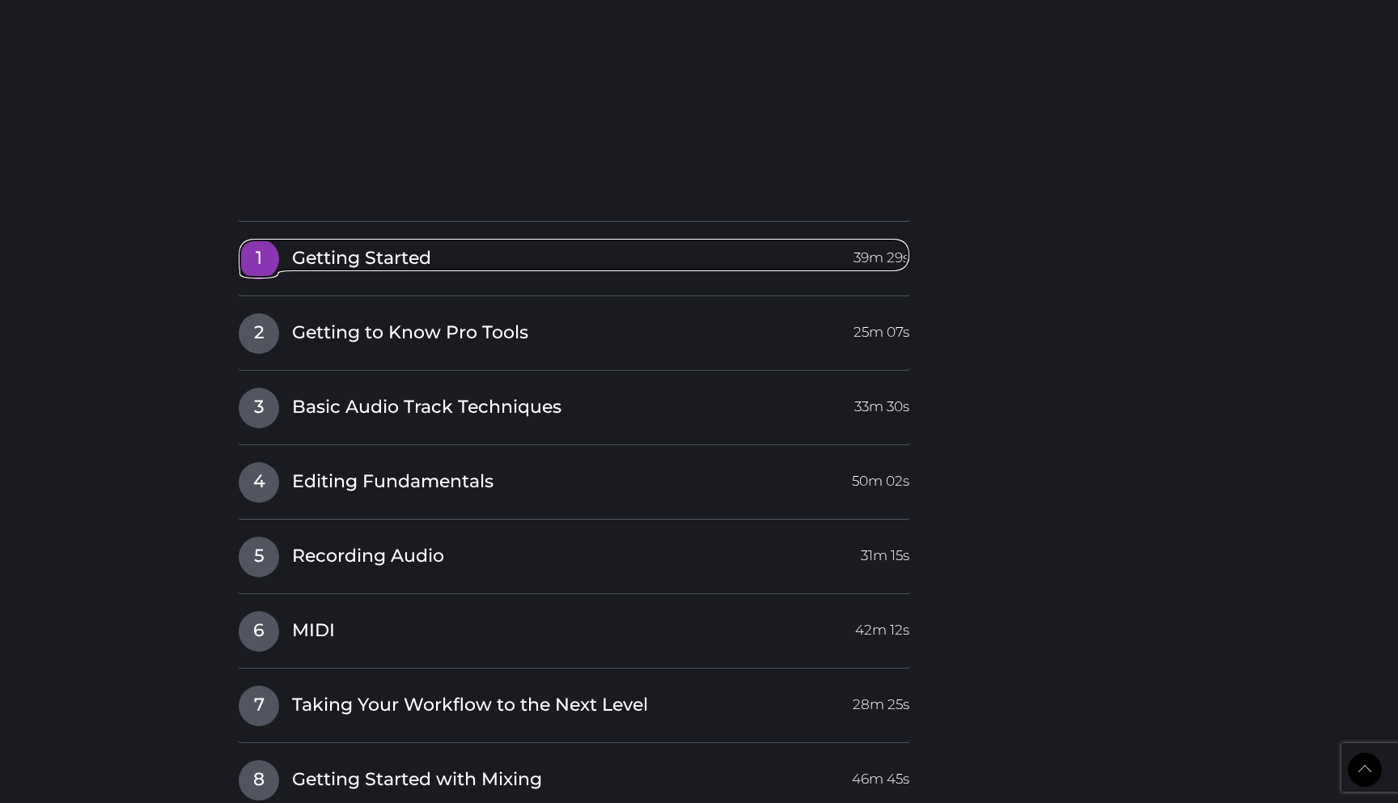
click at [261, 261] on span "1" at bounding box center [259, 259] width 40 height 40
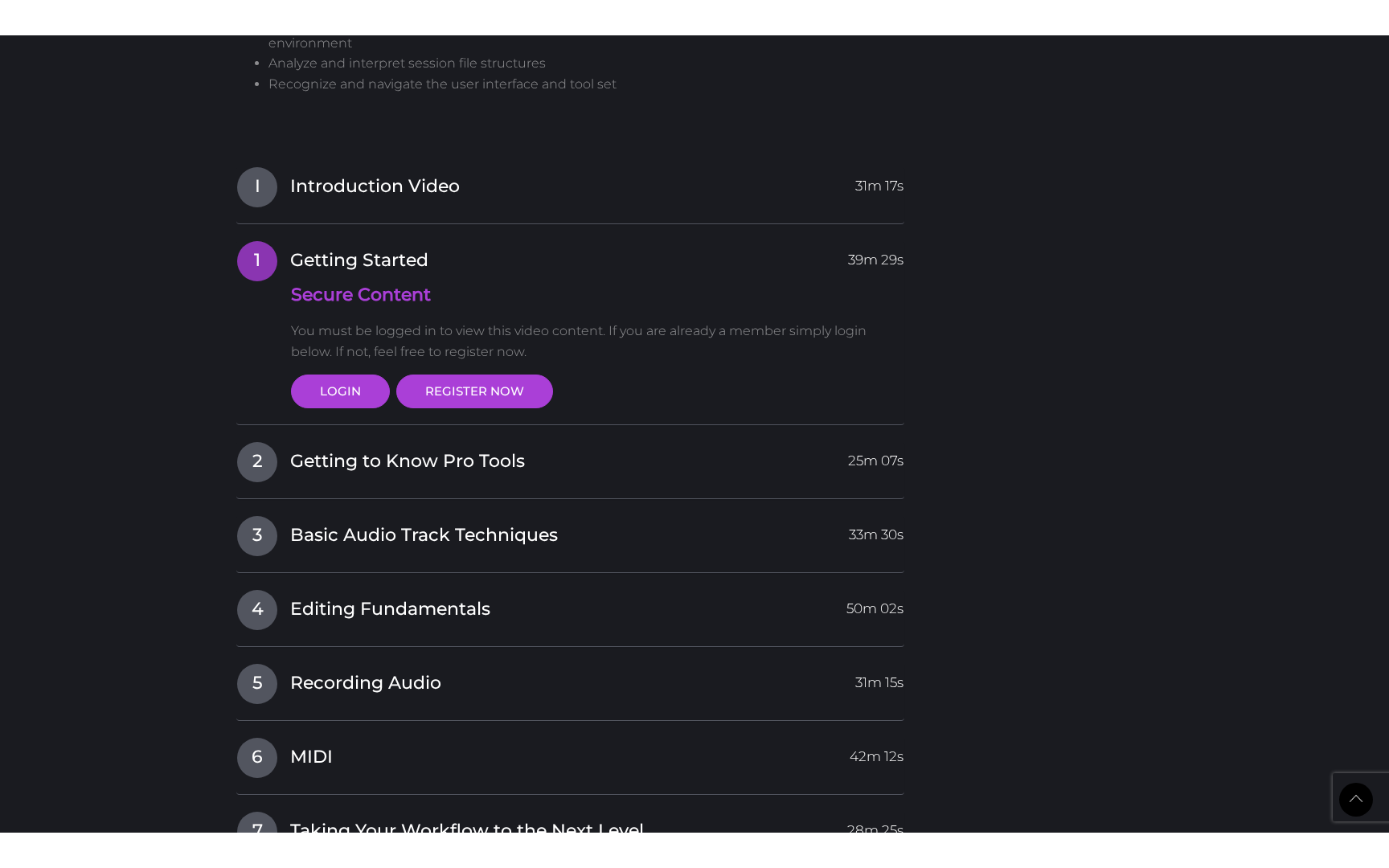
scroll to position [1217, 0]
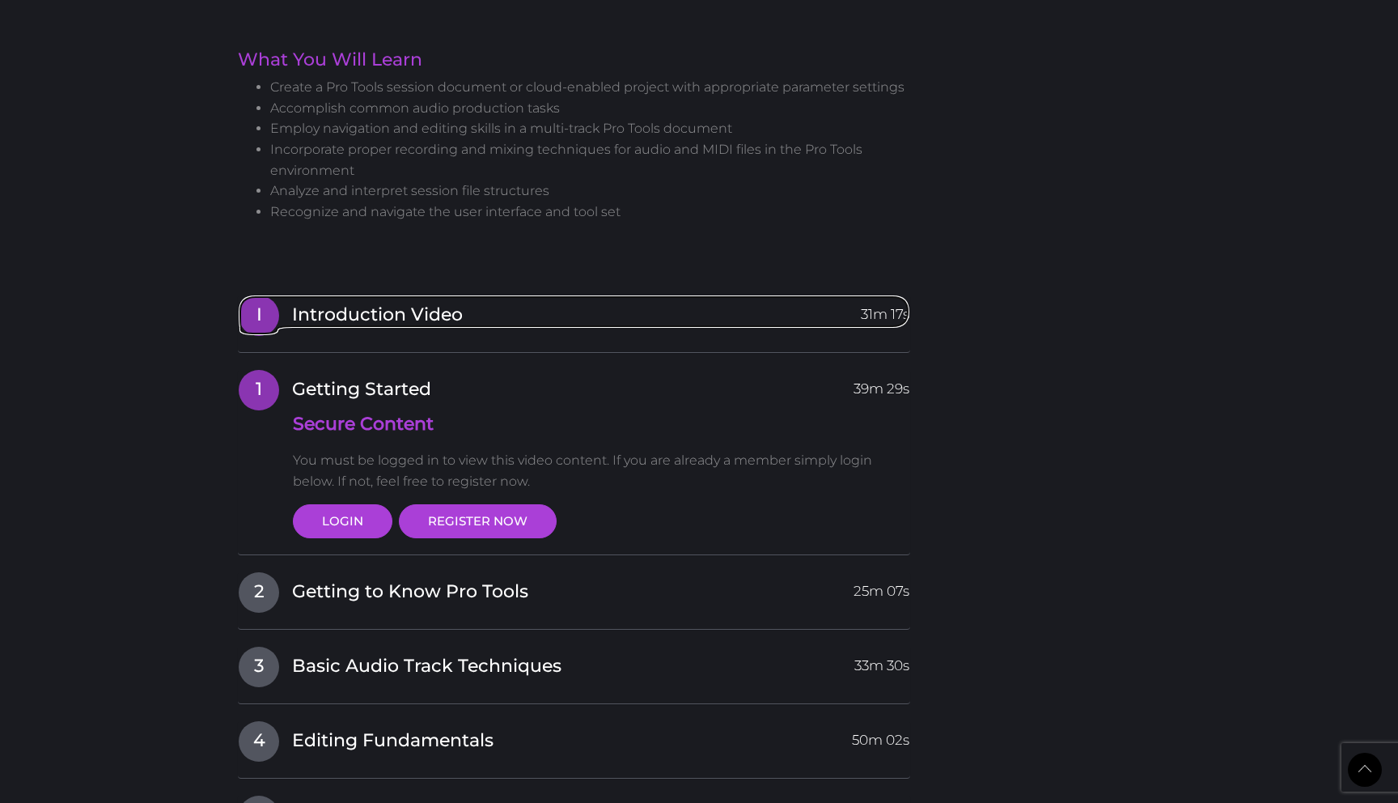
click at [259, 317] on span "I" at bounding box center [259, 315] width 40 height 40
